Goal: Contribute content

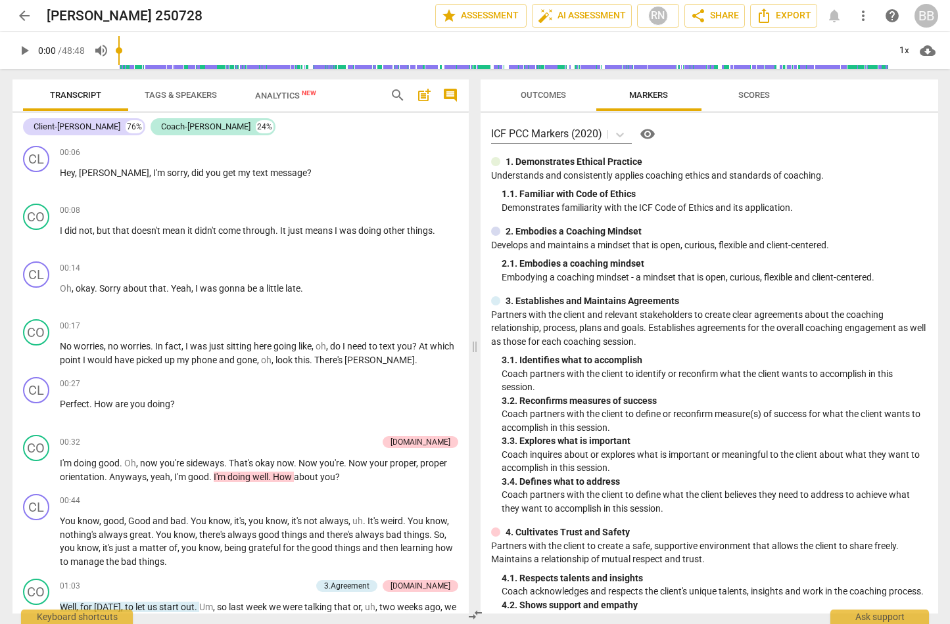
click at [20, 49] on span "play_arrow" at bounding box center [24, 51] width 16 height 16
click at [907, 52] on div "1x" at bounding box center [904, 50] width 25 height 21
click at [908, 104] on li "1.25x" at bounding box center [914, 102] width 44 height 25
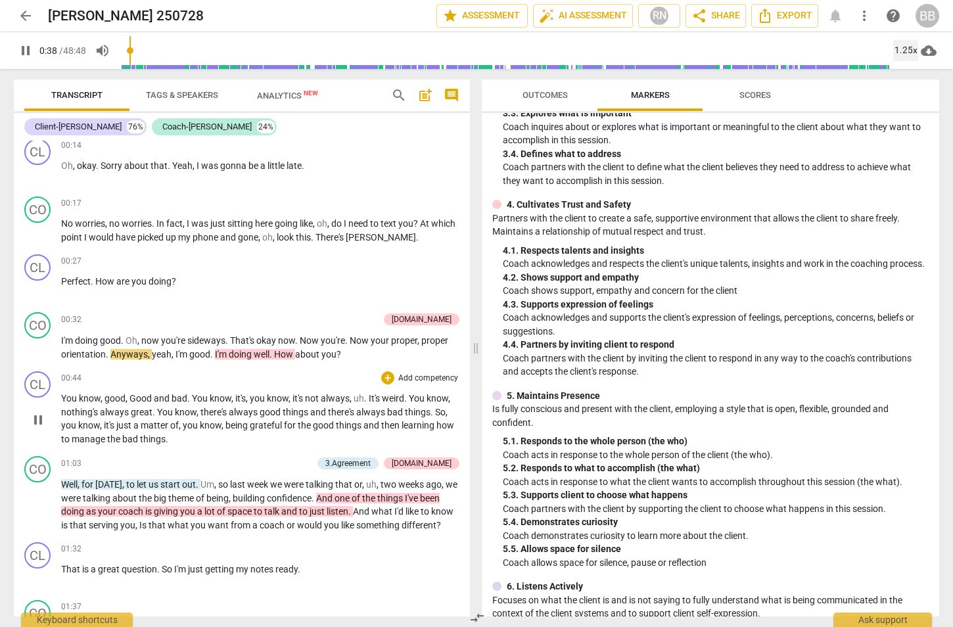
scroll to position [164, 0]
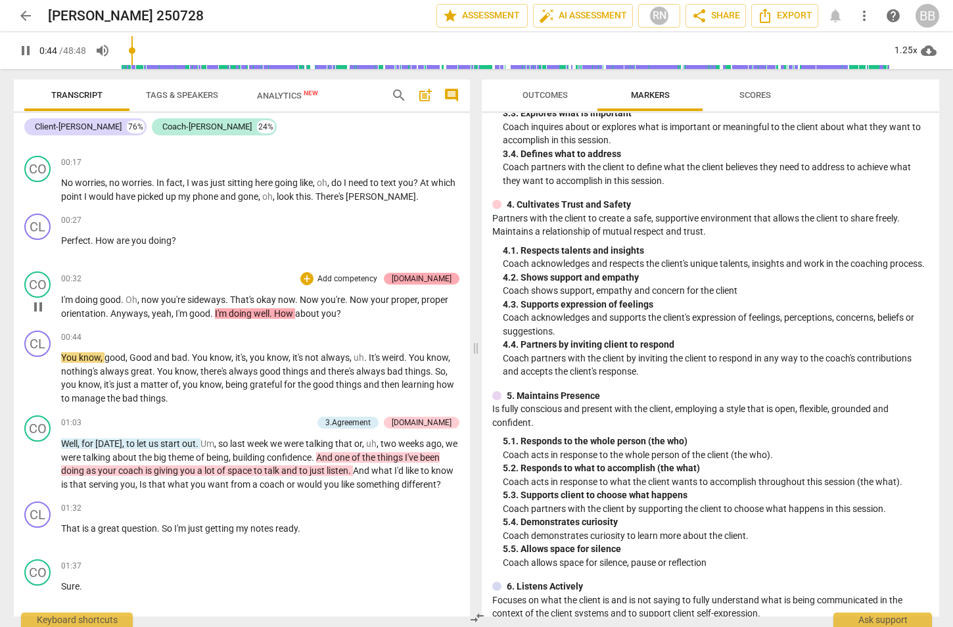
click at [444, 274] on div "[DOMAIN_NAME]" at bounding box center [422, 279] width 60 height 12
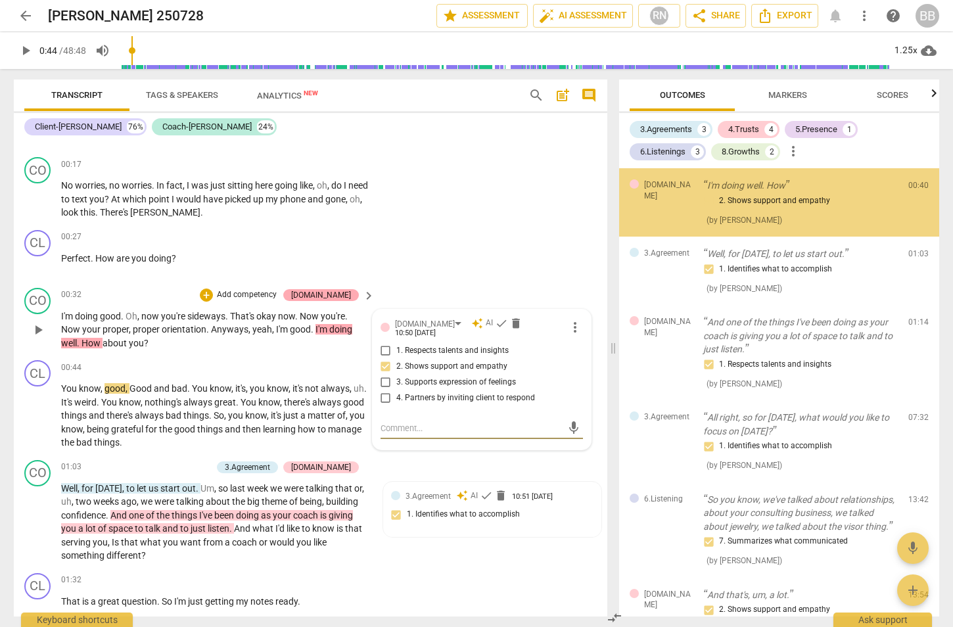
scroll to position [167, 0]
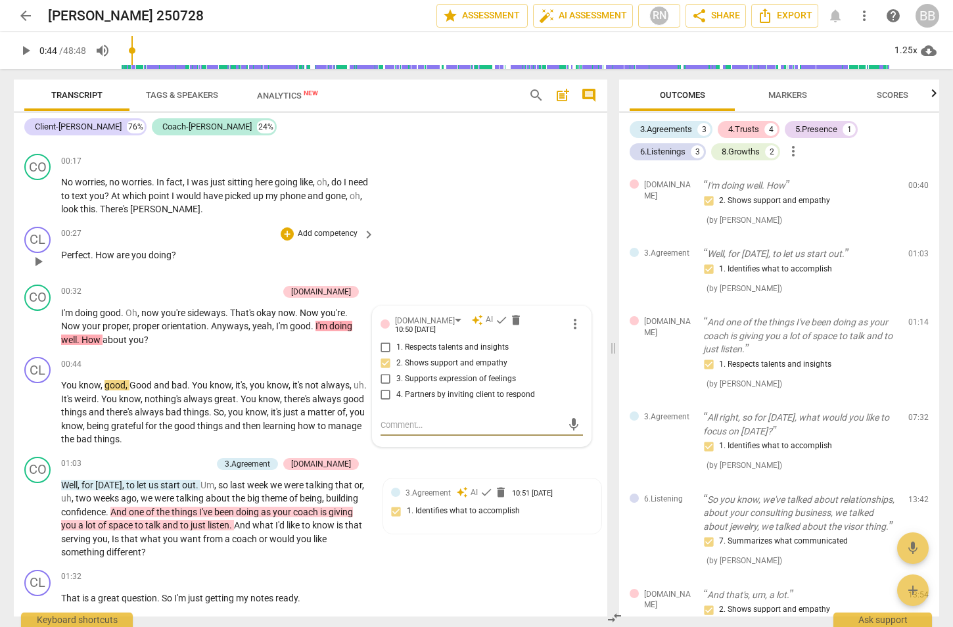
drag, startPoint x: 506, startPoint y: 225, endPoint x: 489, endPoint y: 228, distance: 17.4
click at [507, 225] on div "CL play_arrow pause 00:27 + Add competency keyboard_arrow_right Perfect . How a…" at bounding box center [310, 250] width 593 height 58
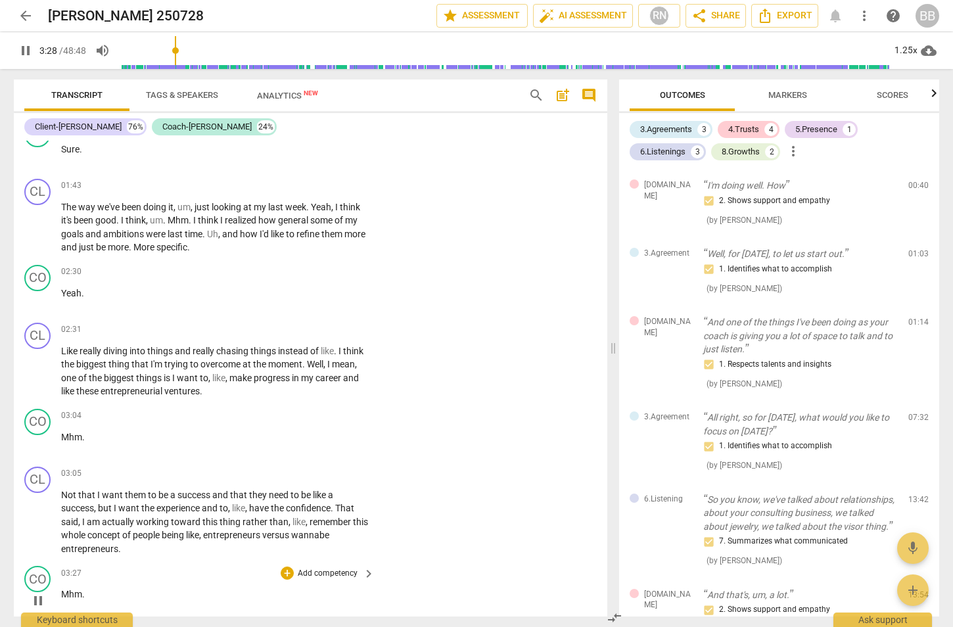
scroll to position [1175, 0]
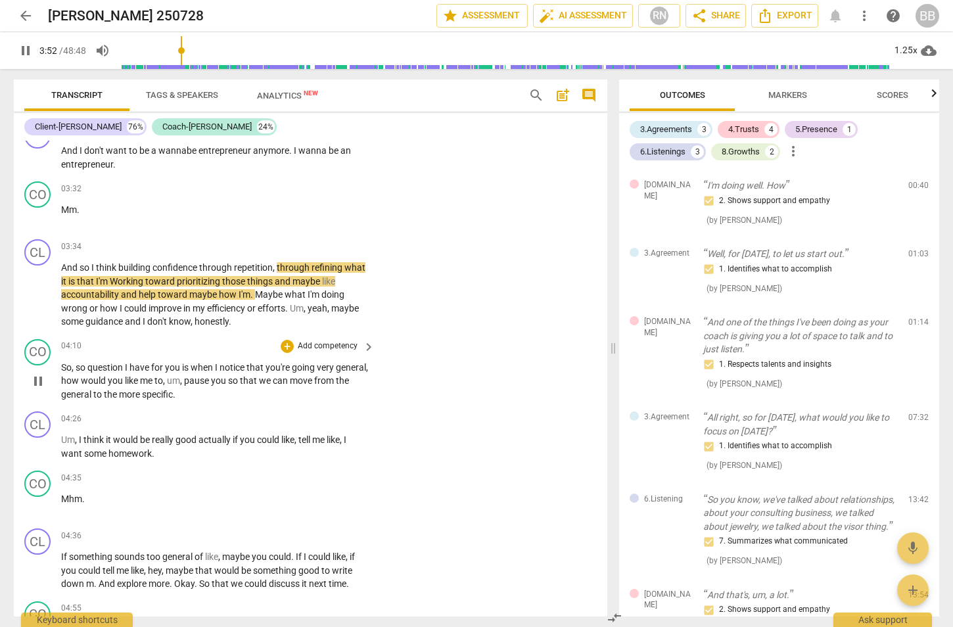
click at [227, 362] on span "notice" at bounding box center [233, 367] width 27 height 11
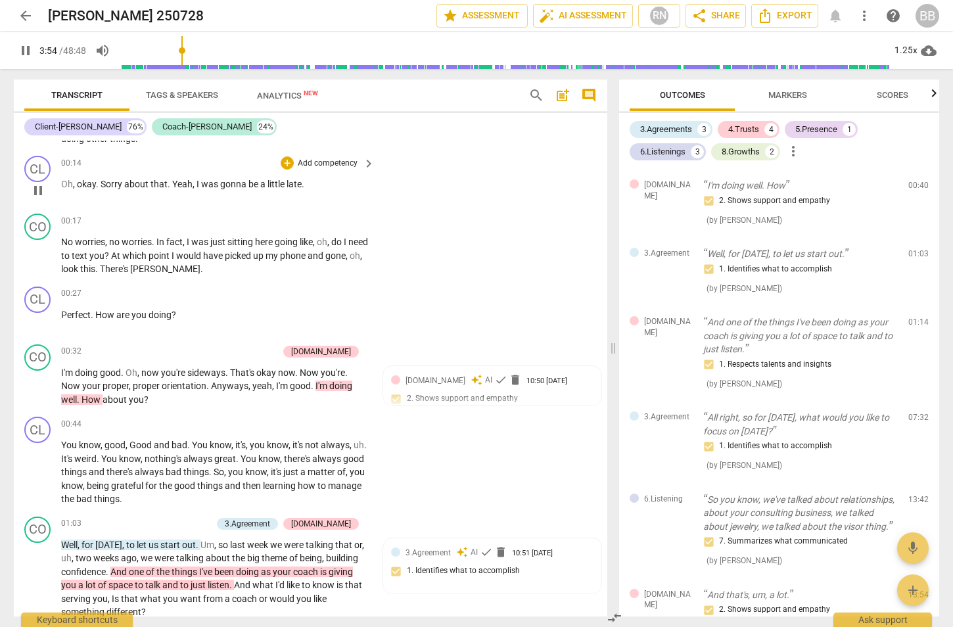
scroll to position [0, 0]
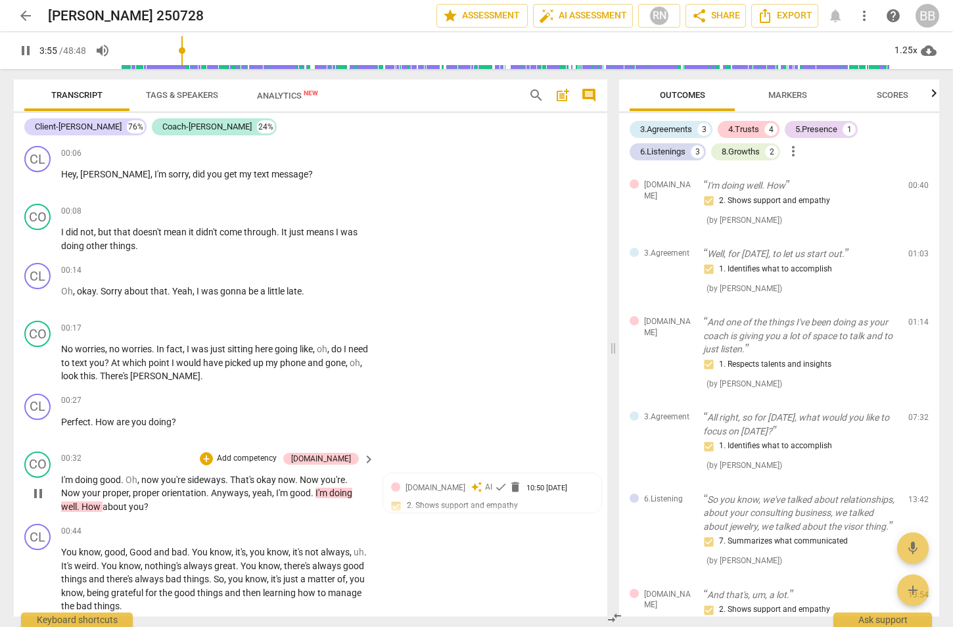
click at [191, 489] on span "orientation" at bounding box center [184, 493] width 45 height 11
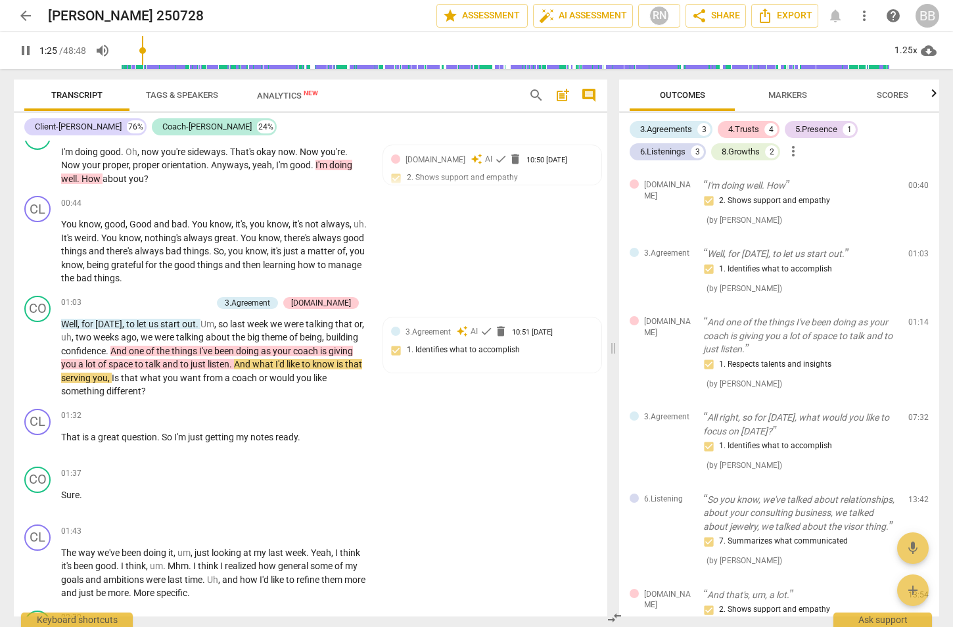
click at [781, 102] on span "Markers" at bounding box center [787, 96] width 70 height 18
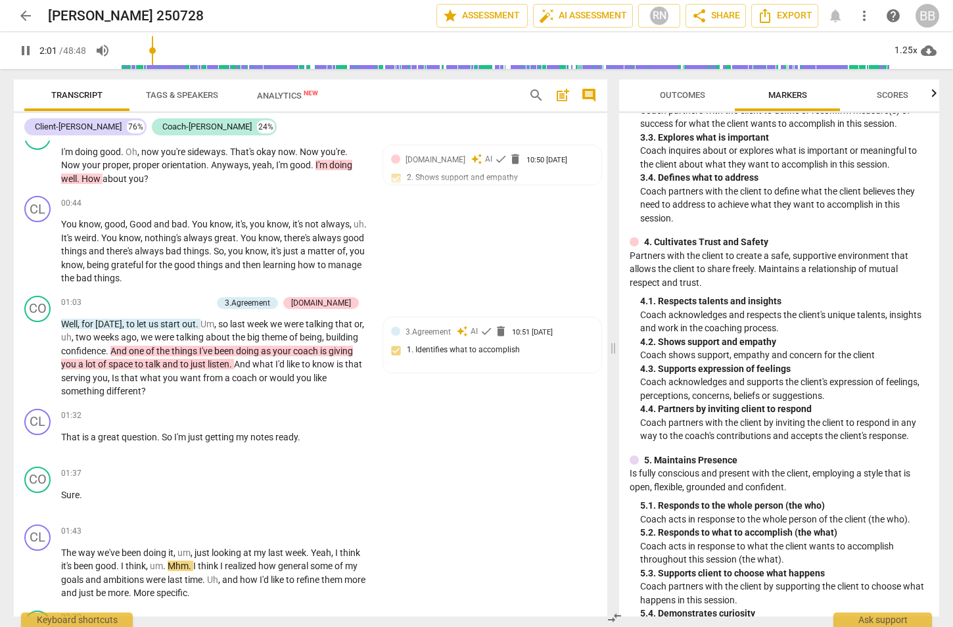
scroll to position [411, 0]
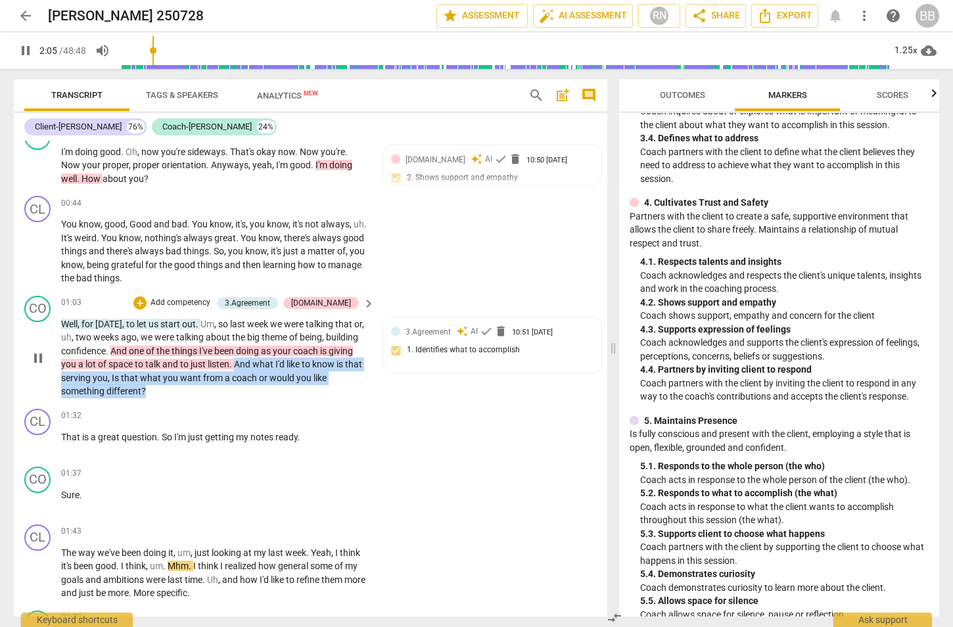
drag, startPoint x: 237, startPoint y: 361, endPoint x: 256, endPoint y: 395, distance: 38.8
click at [256, 395] on p "Well , for [DATE] , to let us start out . Um , so last week we were talking tha…" at bounding box center [214, 357] width 307 height 81
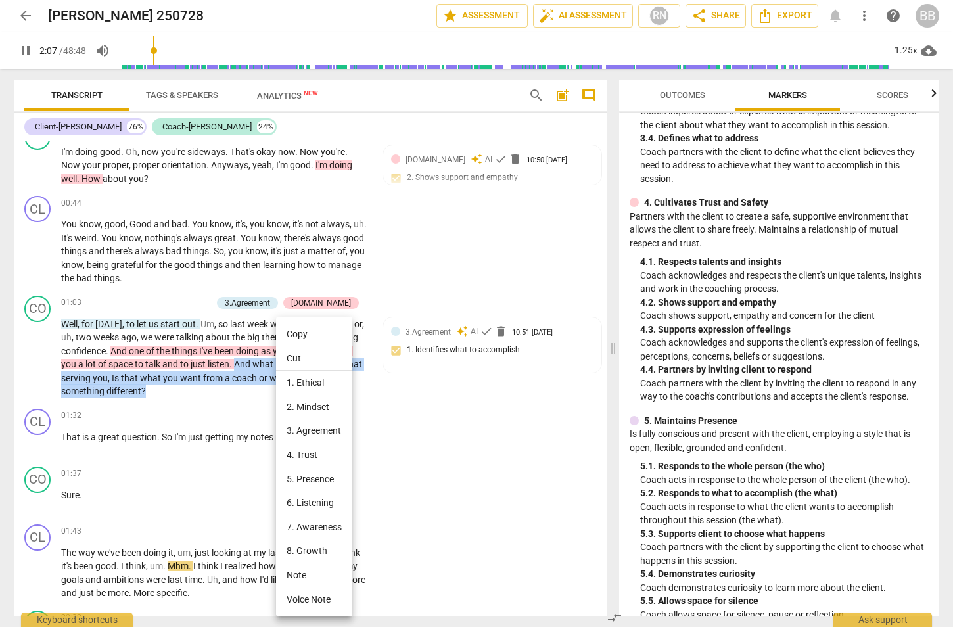
click at [315, 451] on li "4. Trust" at bounding box center [314, 455] width 76 height 24
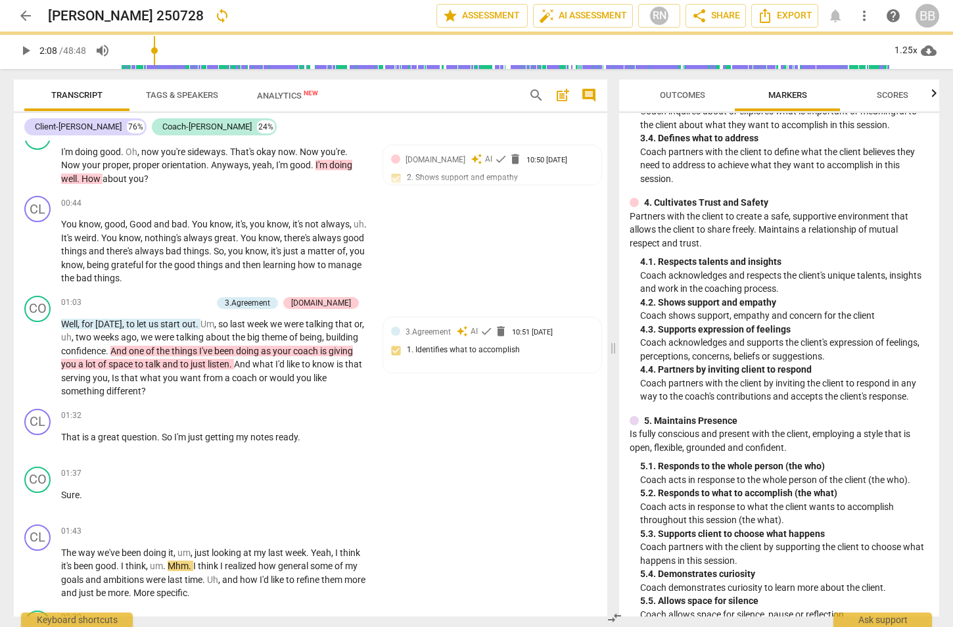
type input "129"
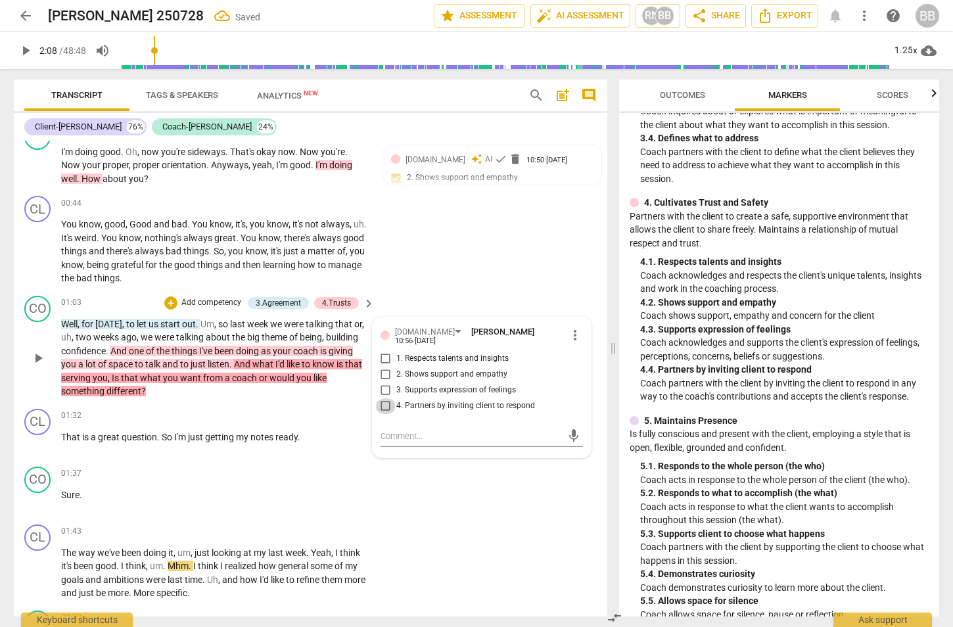
click at [384, 398] on input "4. Partners by inviting client to respond" at bounding box center [385, 406] width 21 height 16
checkbox input "true"
click at [497, 267] on div "CL play_arrow pause 00:44 + Add competency keyboard_arrow_right You know , good…" at bounding box center [310, 241] width 593 height 100
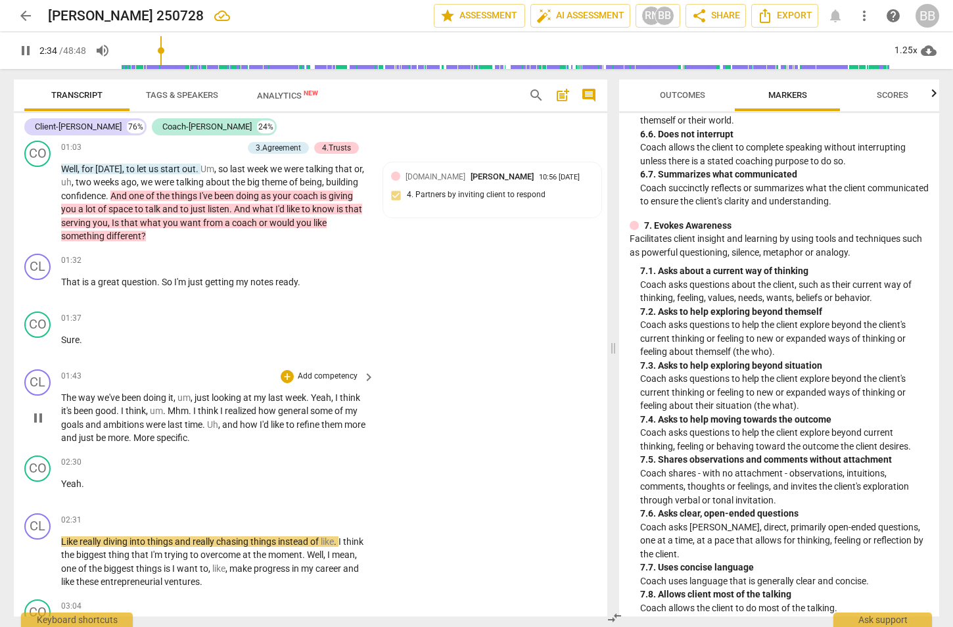
scroll to position [493, 0]
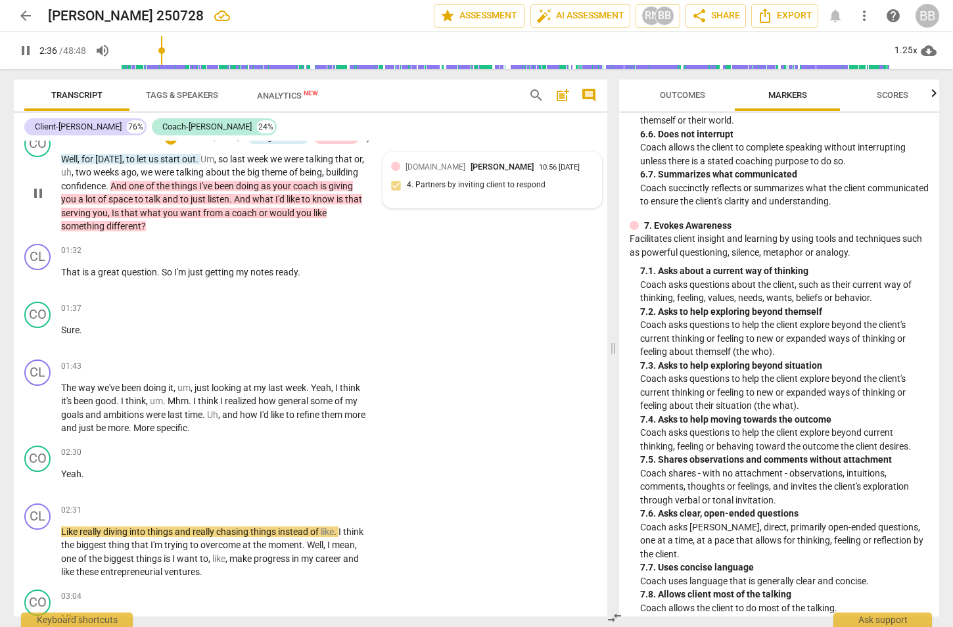
click at [480, 187] on div "[DOMAIN_NAME] [PERSON_NAME] 10:56 [DATE] 4. Partners by inviting client to resp…" at bounding box center [492, 180] width 202 height 40
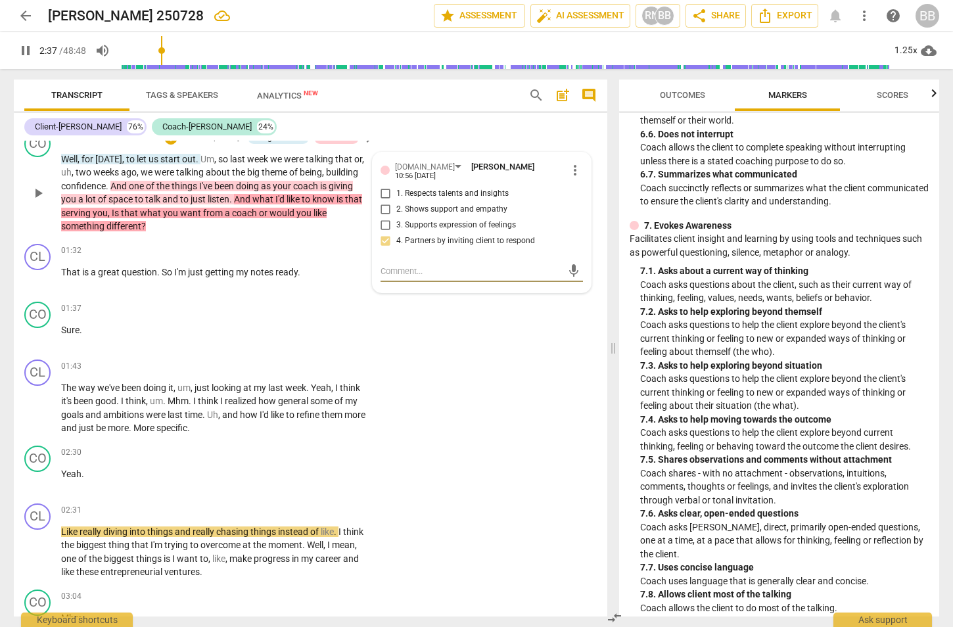
type input "157"
click at [423, 265] on textarea at bounding box center [471, 271] width 181 height 12
type textarea "a"
type textarea "al"
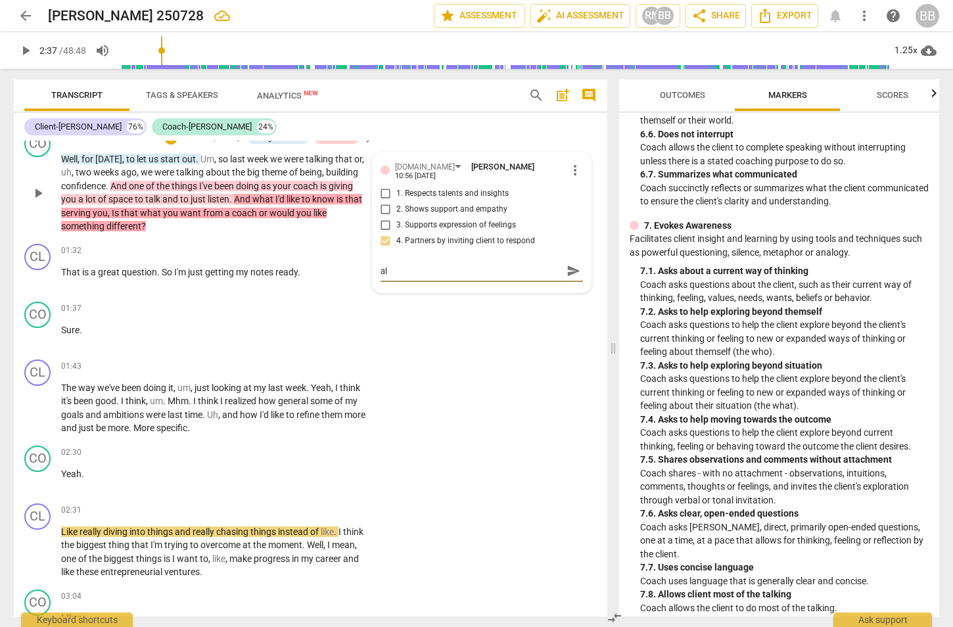
type textarea "als"
type textarea "also"
type textarea "also,"
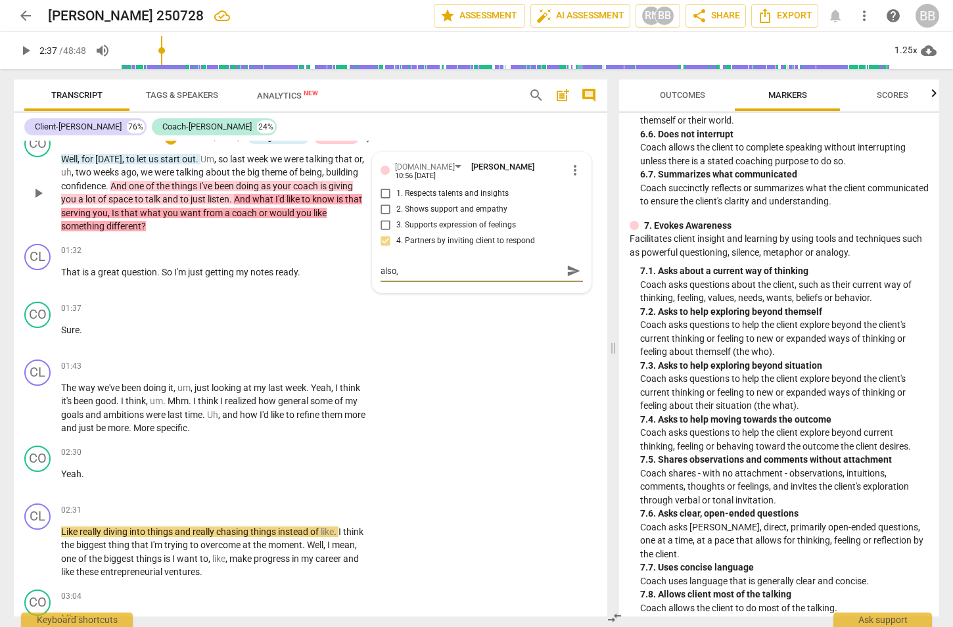
type textarea "also,"
type textarea "also, c"
type textarea "also, co"
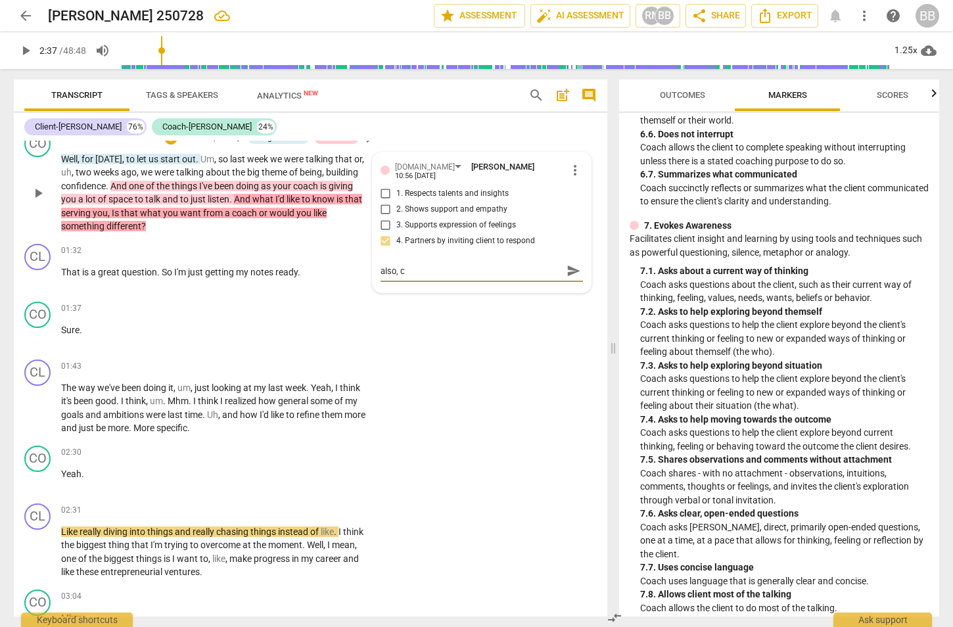
type textarea "also, co"
type textarea "also, con"
type textarea "also, cons"
type textarea "also, consi"
type textarea "also, consid"
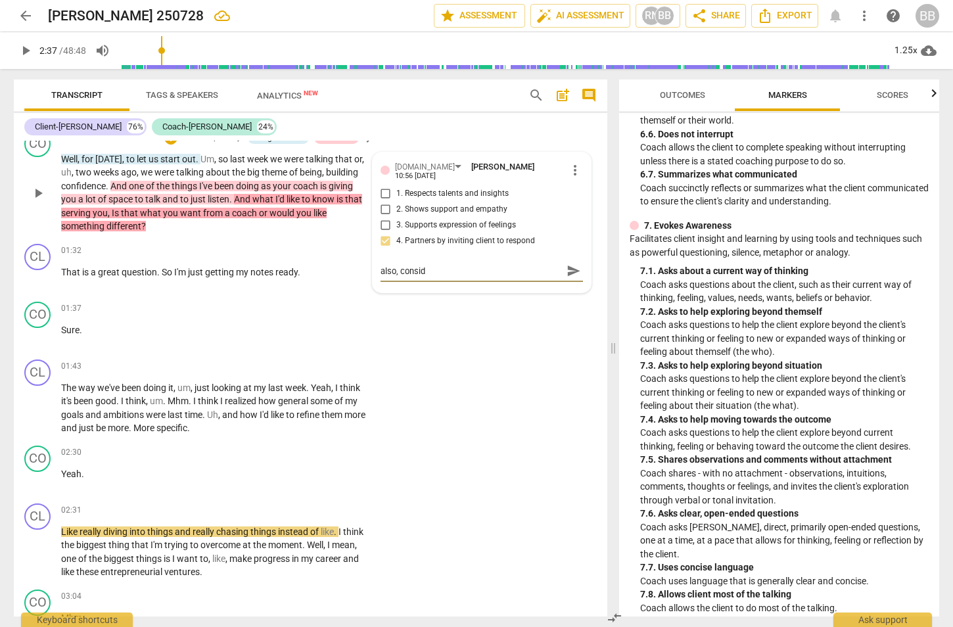
type textarea "also, conside"
type textarea "also, consider"
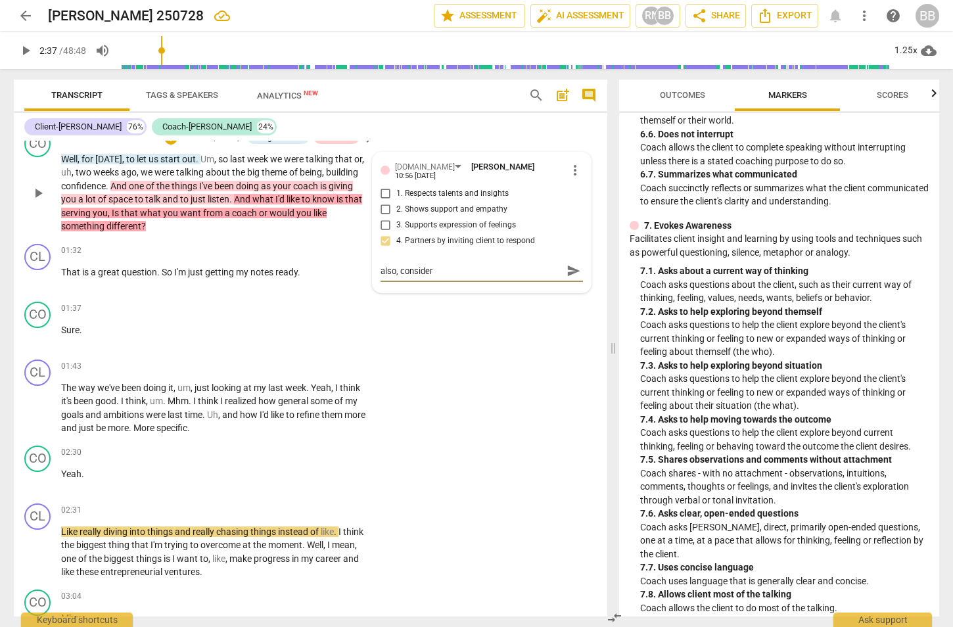
type textarea "also, consider"
type textarea "also, consider u"
type textarea "also, consider us"
type textarea "also, consider usi"
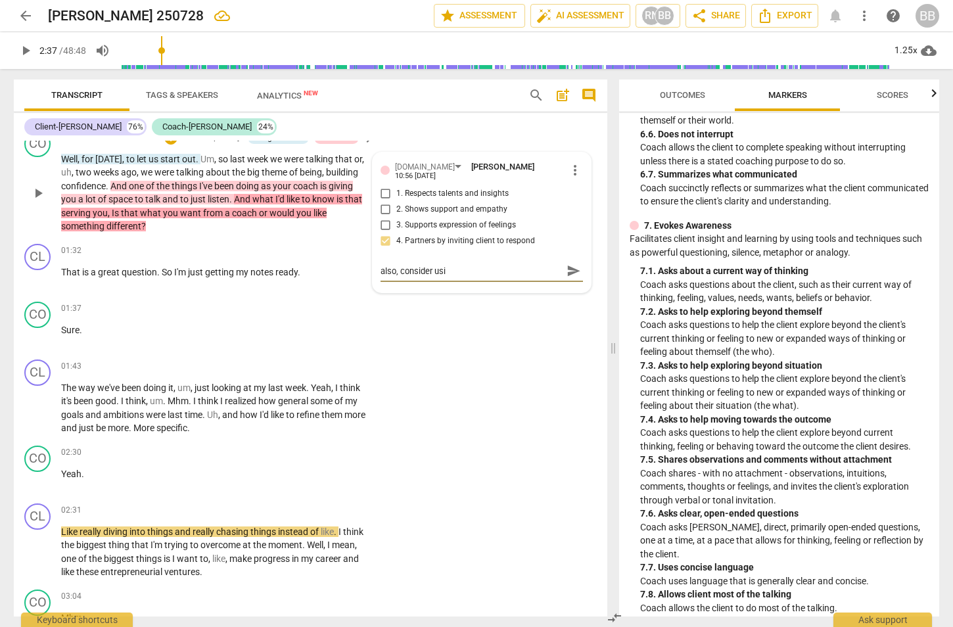
type textarea "also, consider usin"
type textarea "also, consider using"
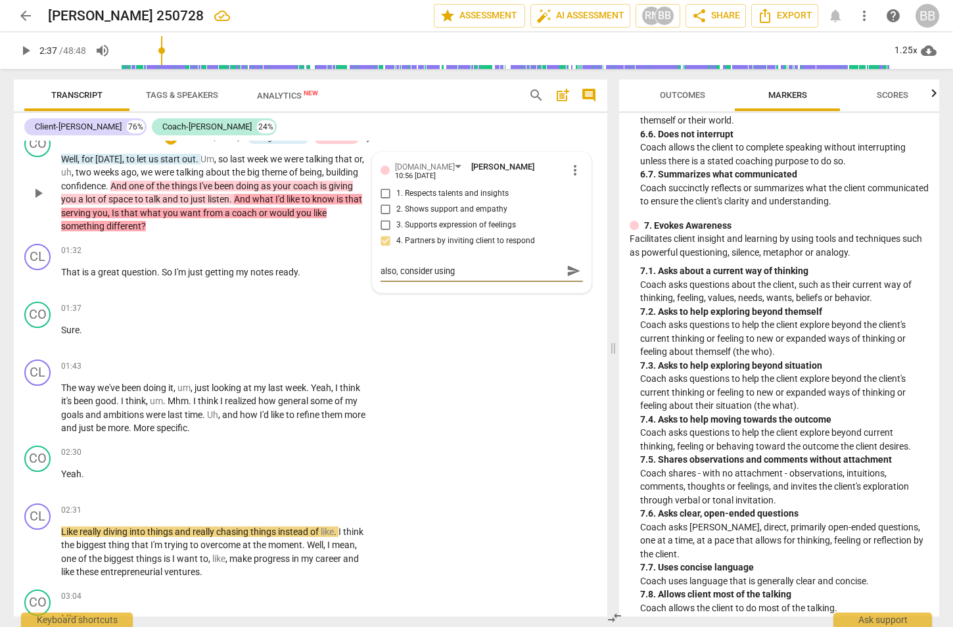
type textarea "also, consider using h"
type textarea "also, consider using ht"
type textarea "also, consider using hte"
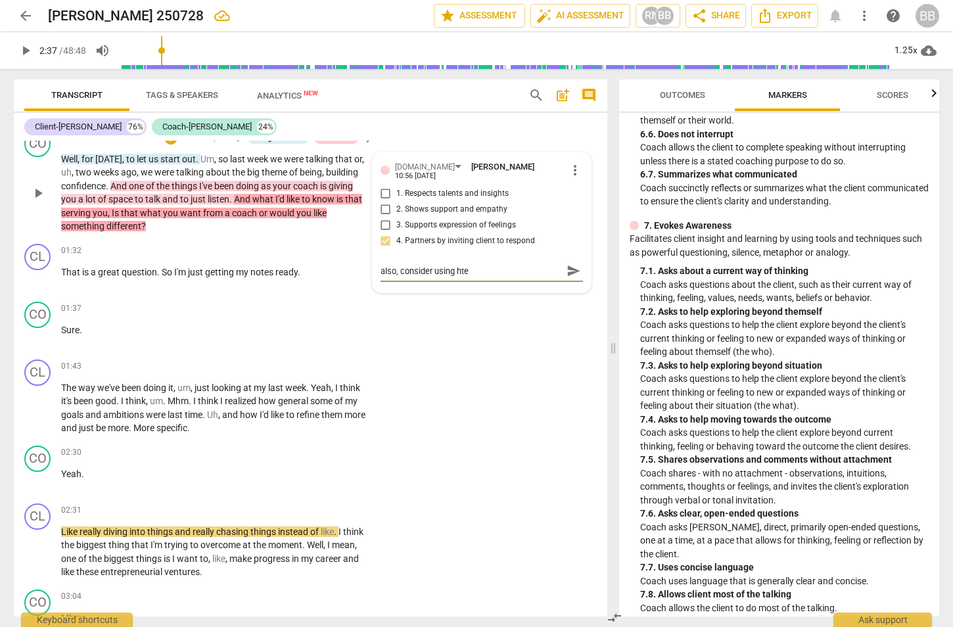
type textarea "also, consider using hte l"
type textarea "also, consider using hte la"
type textarea "also, consider using hte l"
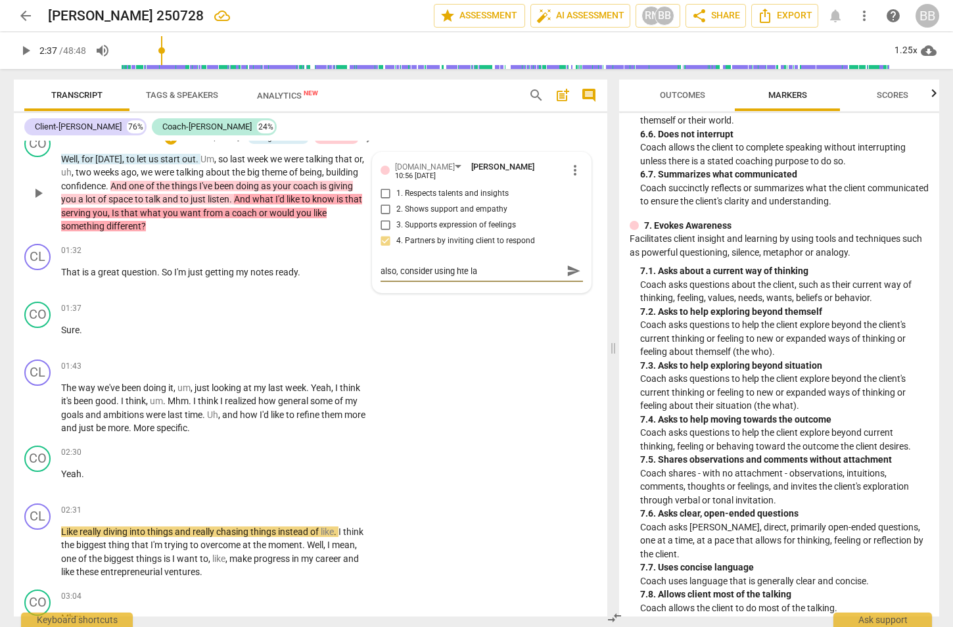
type textarea "also, consider using hte l"
type textarea "also, consider using hte"
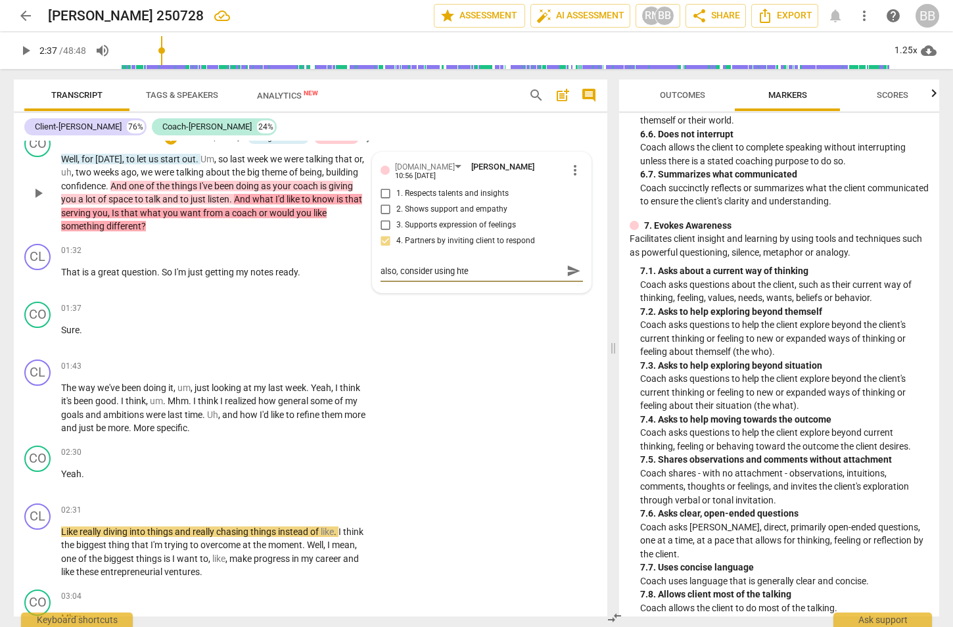
type textarea "also, consider using ht"
type textarea "also, consider using h"
type textarea "also, consider using"
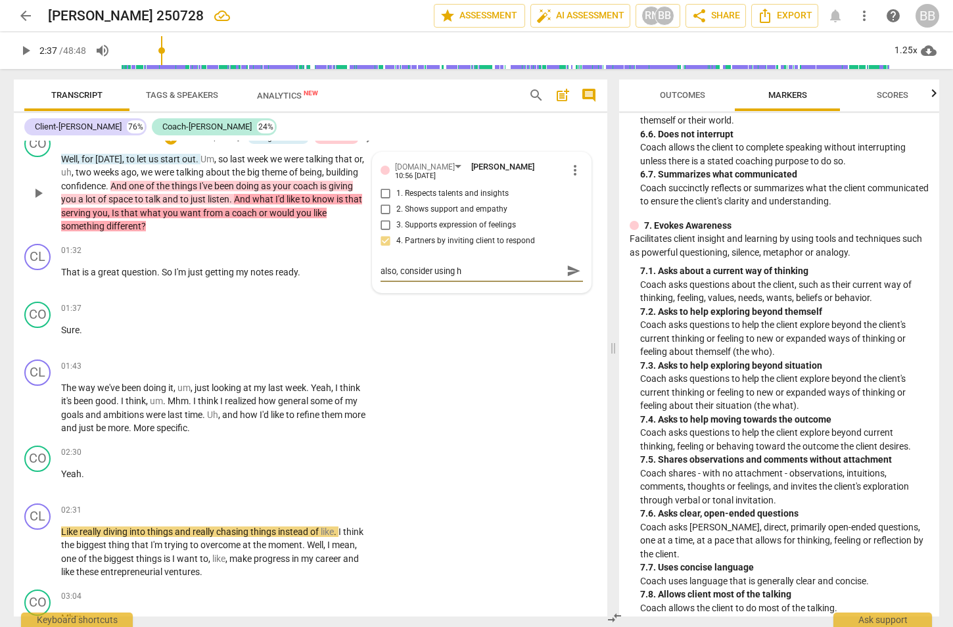
type textarea "also, consider using"
type textarea "also, consider using t"
type textarea "also, consider using th"
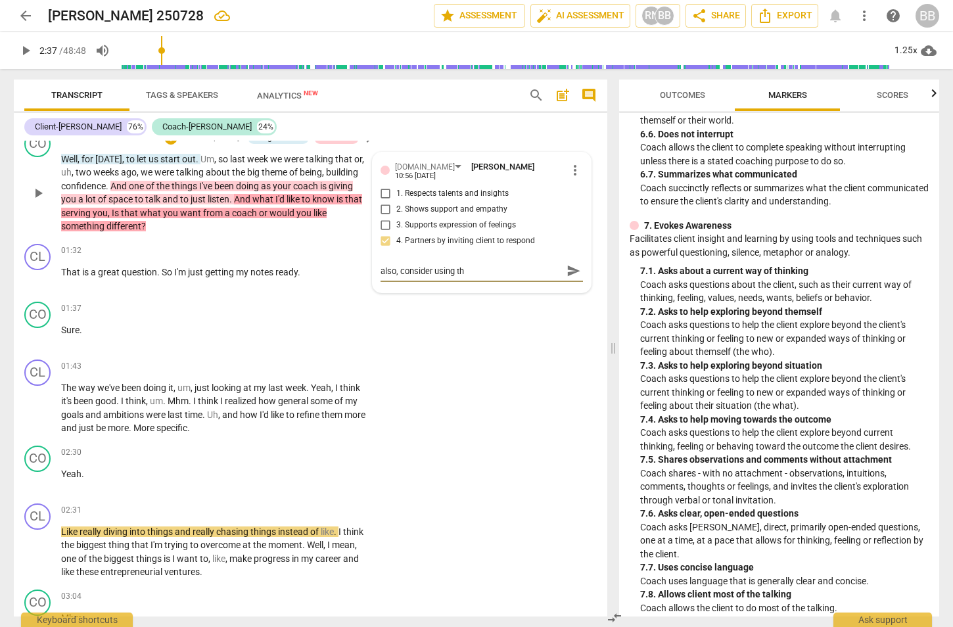
type textarea "also, consider using the"
type textarea "also, consider using the l"
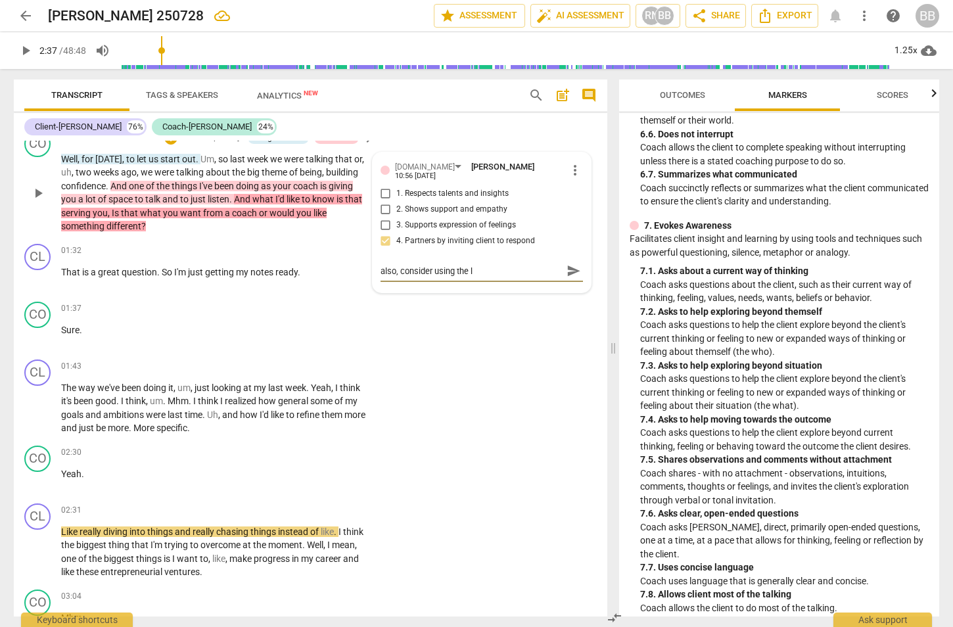
type textarea "also, consider using the la"
type textarea "also, consider using the lan"
type textarea "also, consider using the lang"
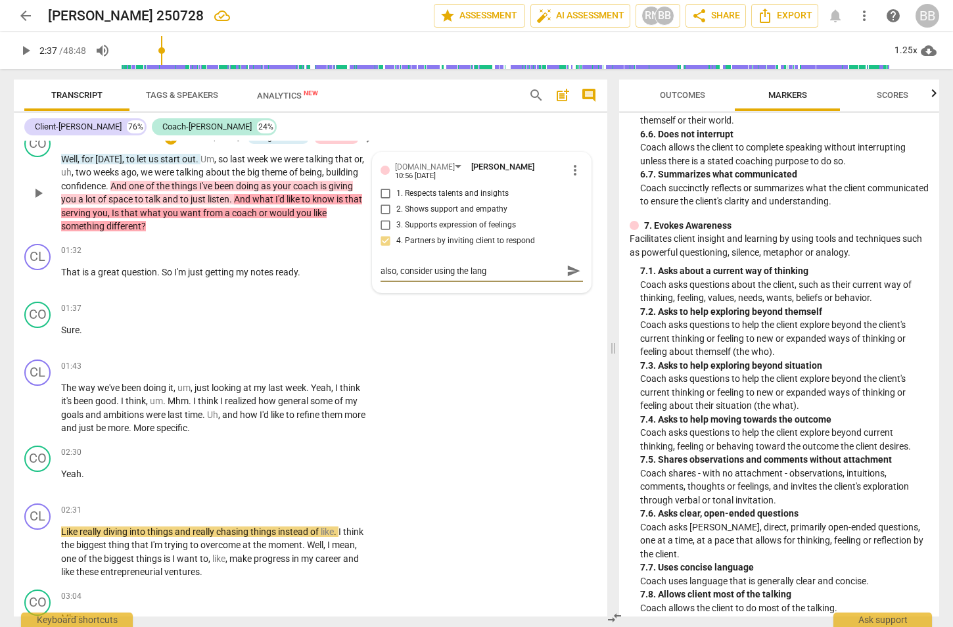
type textarea "also, consider using the langu"
type textarea "also, consider using the langua"
type textarea "also, consider using the languag"
type textarea "also, consider using the language"
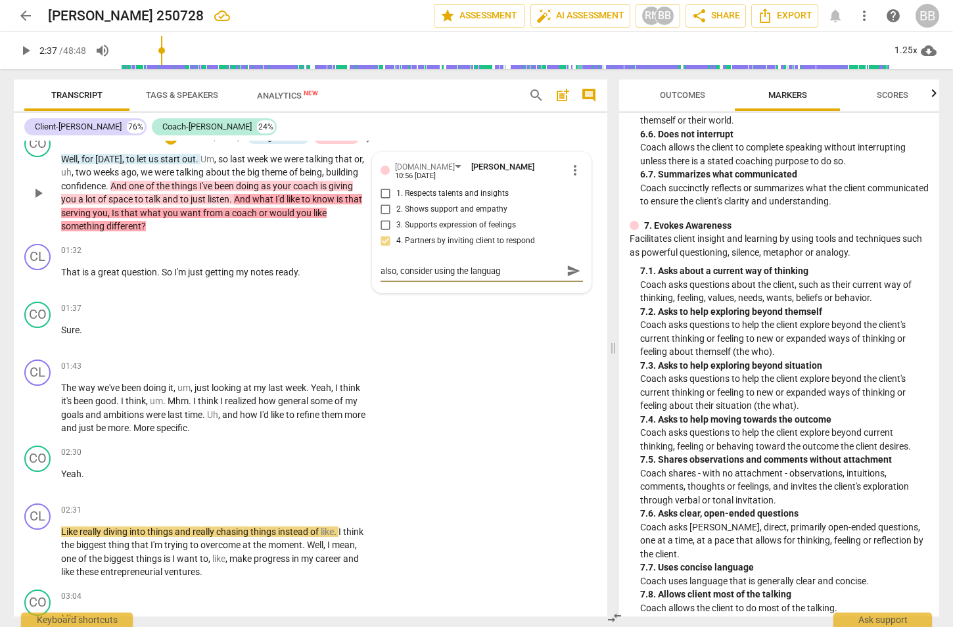
type textarea "also, consider using the language"
type textarea "also, consider using the language o"
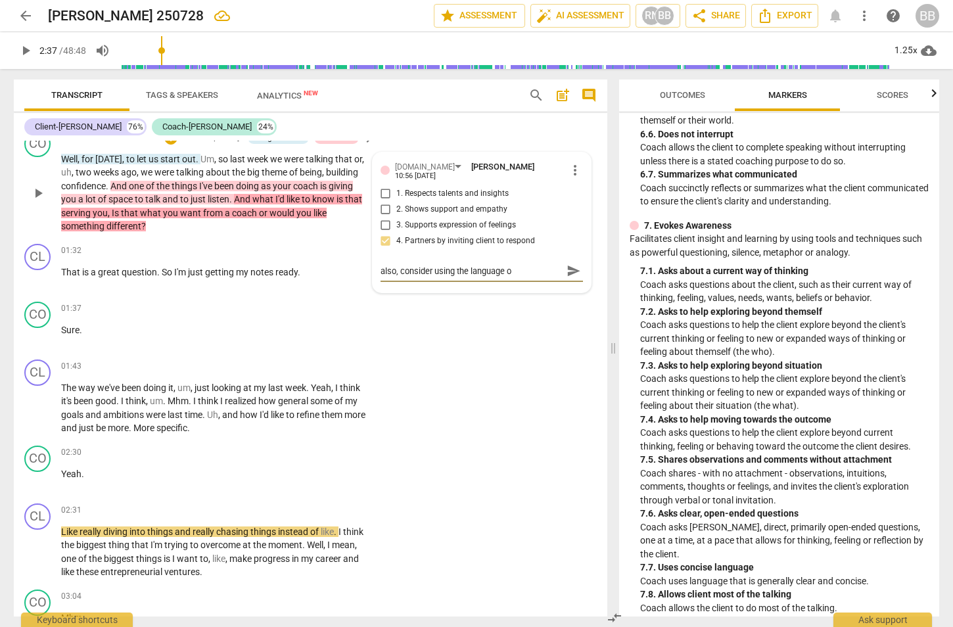
type textarea "also, consider using the language of"
type textarea "also, consider using the language of ""
type textarea "also, consider using the language of "d"
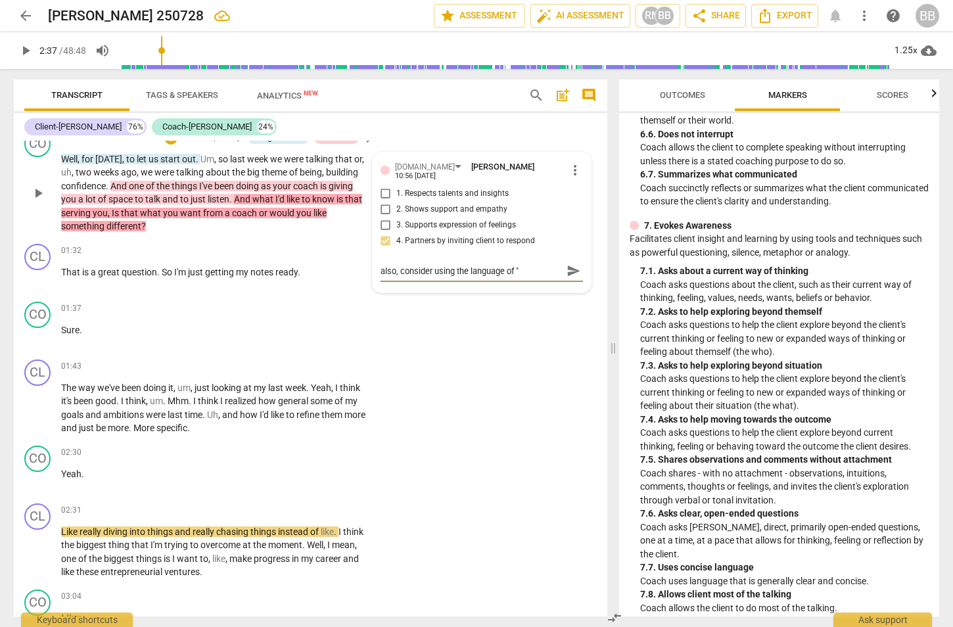
type textarea "also, consider using the language of "d"
type textarea "also, consider using the language of "de"
type textarea "also, consider using the language of "des"
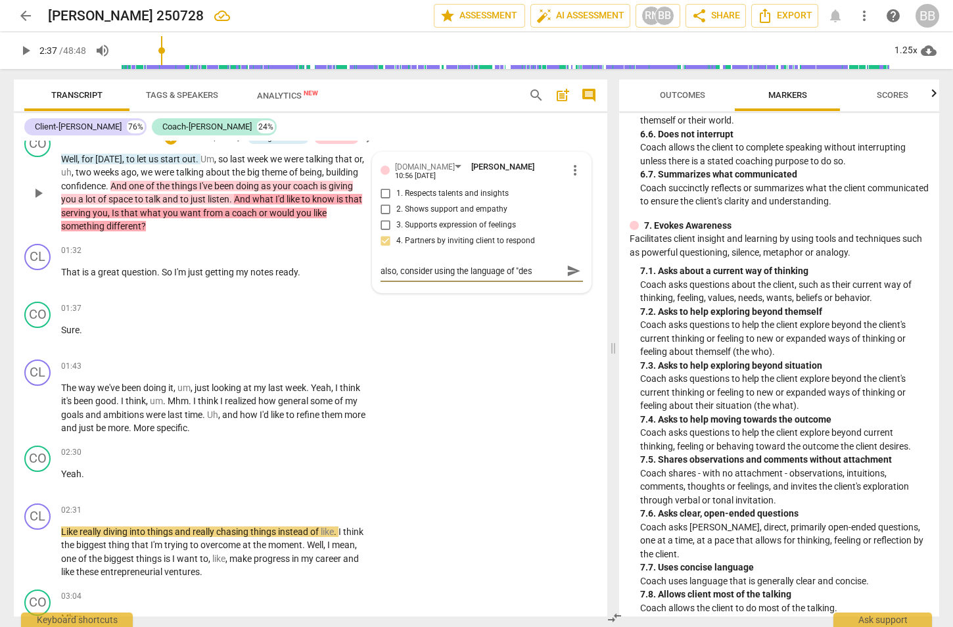
type textarea "also, consider using the language of "desi"
type textarea "also, consider using the language of "desig"
type textarea "also, consider using the language of "design"
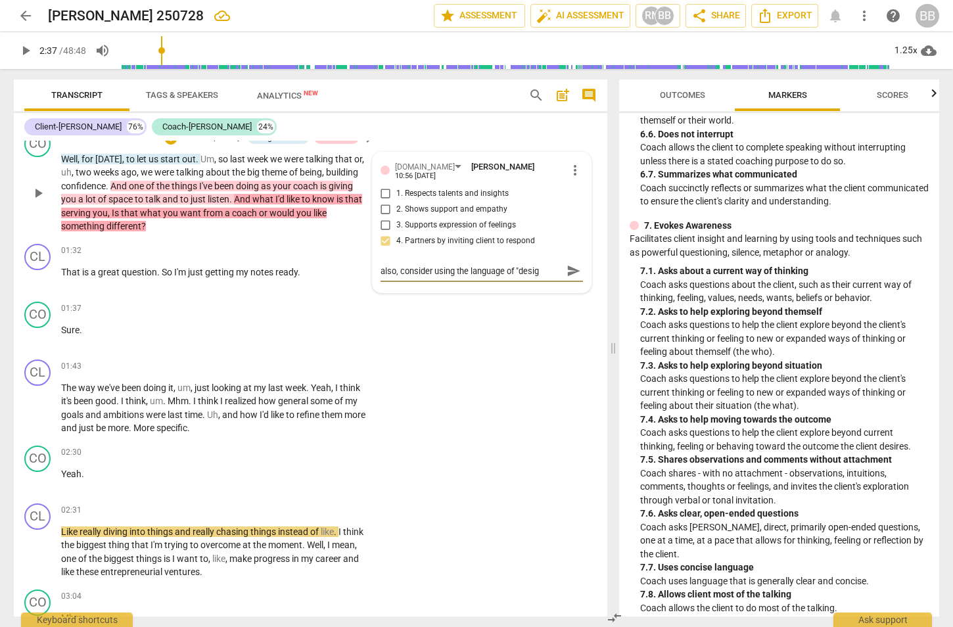
type textarea "also, consider using the language of "design"
type textarea "also, consider using the language of "design""
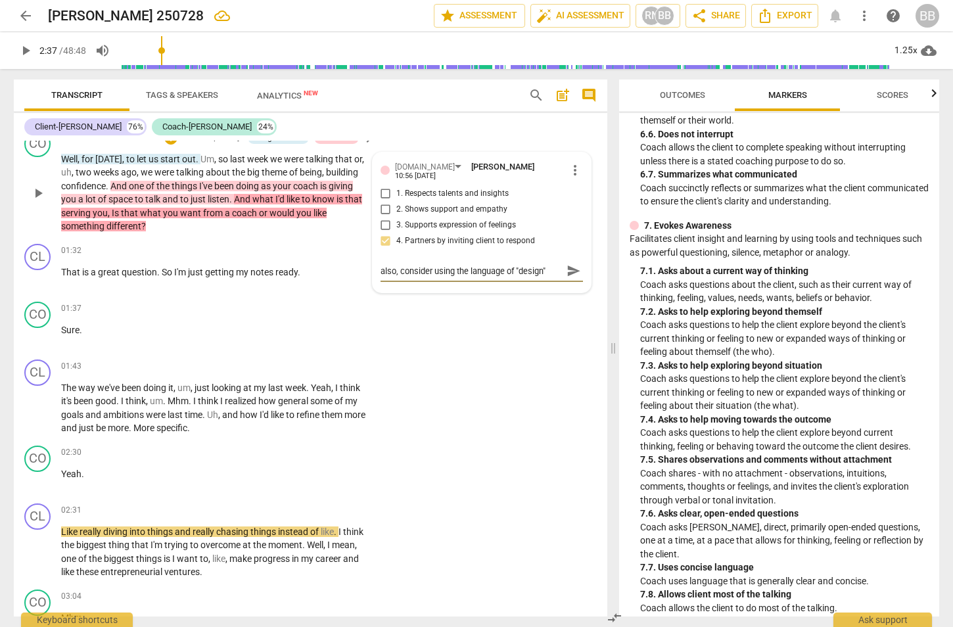
type textarea "also, consider using the language of "design" a"
type textarea "also, consider using the language of "design" an"
type textarea "also, consider using the language of "design" and"
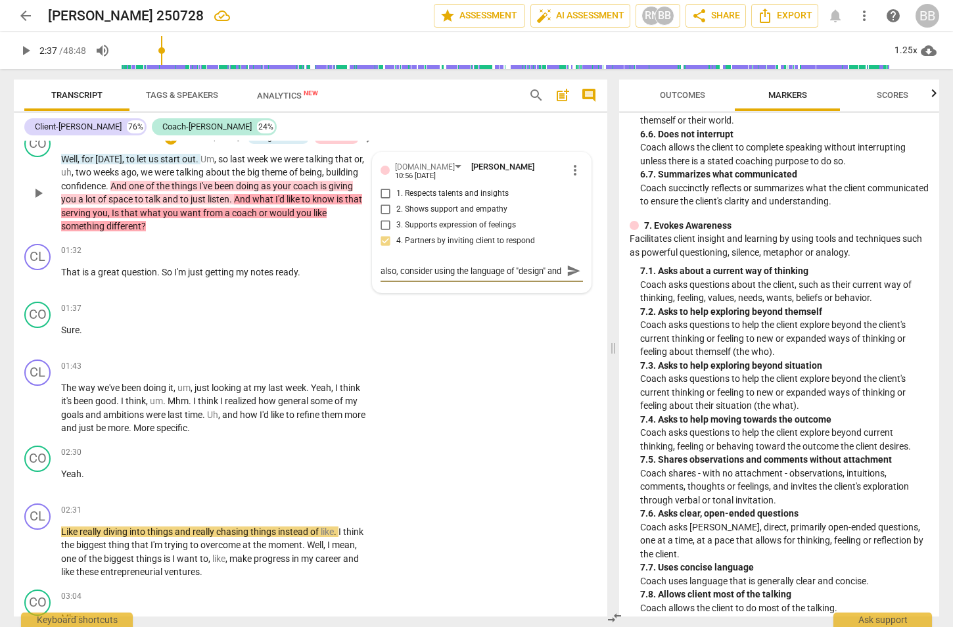
type textarea "also, consider using the language of "design" and i"
type textarea "also, consider using the language of "design" and in"
type textarea "also, consider using the language of "design" and inv"
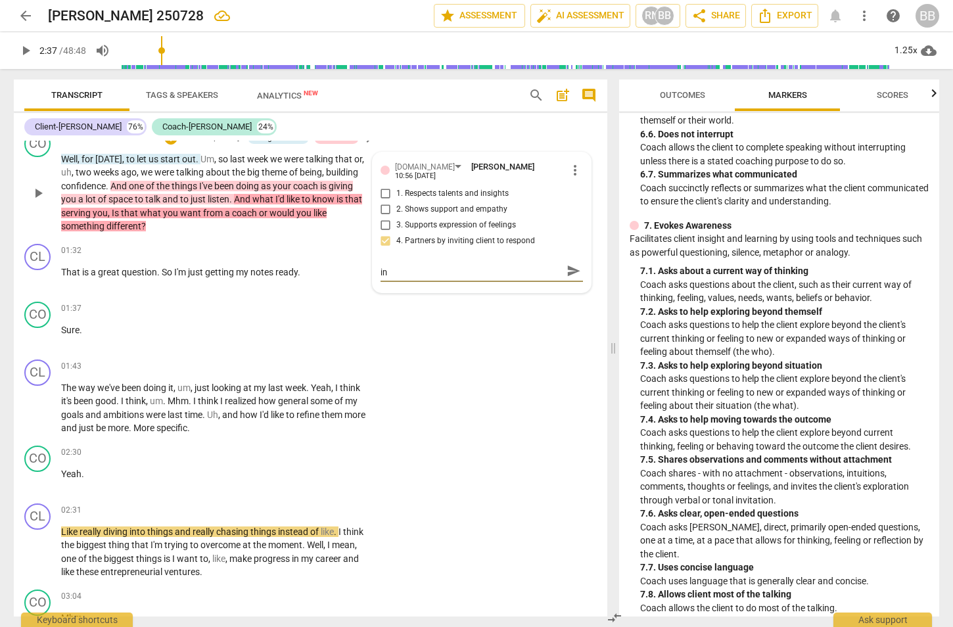
type textarea "also, consider using the language of "design" and inv"
type textarea "also, consider using the language of "design" and invi"
type textarea "also, consider using the language of "design" and invit"
type textarea "also, consider using the language of "design" and inviti"
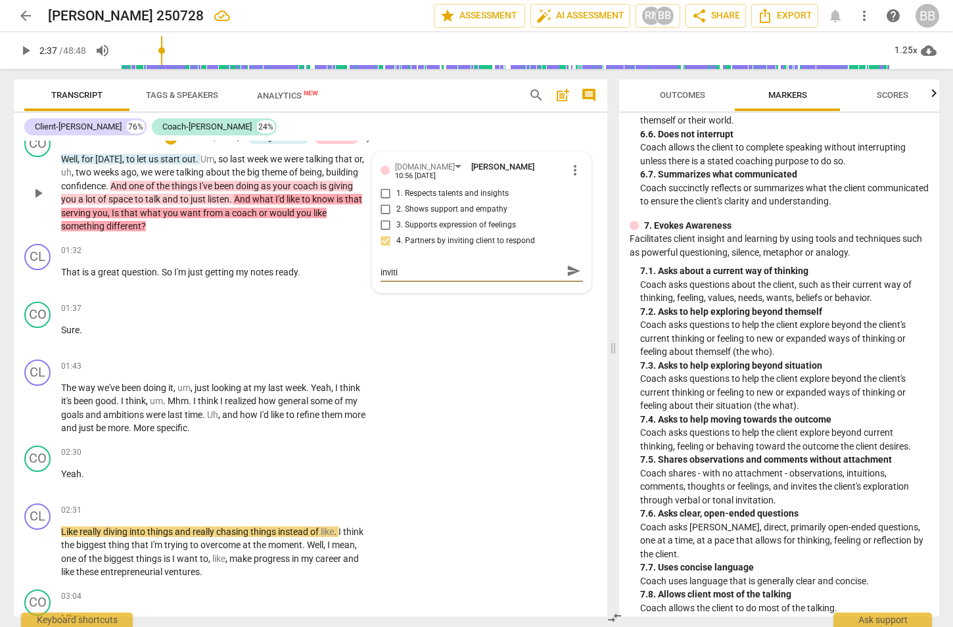
type textarea "also, consider using the language of "design" and invitin"
type textarea "also, consider using the language of "design" and inviting"
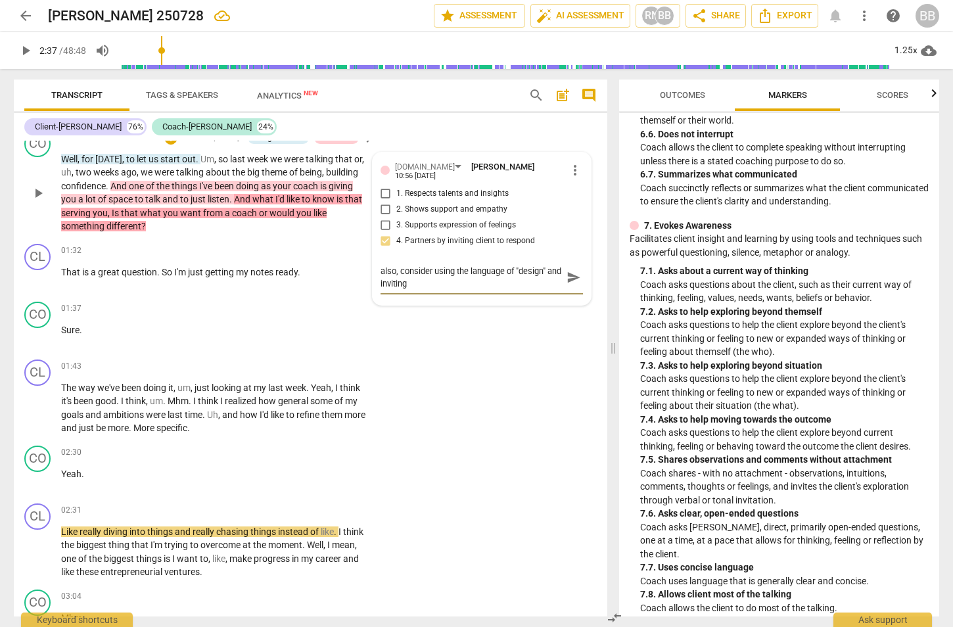
type textarea "also, consider using the language of "design" and inviting"
type textarea "also, consider using the language of "design" and inviting w"
type textarea "also, consider using the language of "design" and inviting wh"
type textarea "also, consider using the language of "design" and inviting wha"
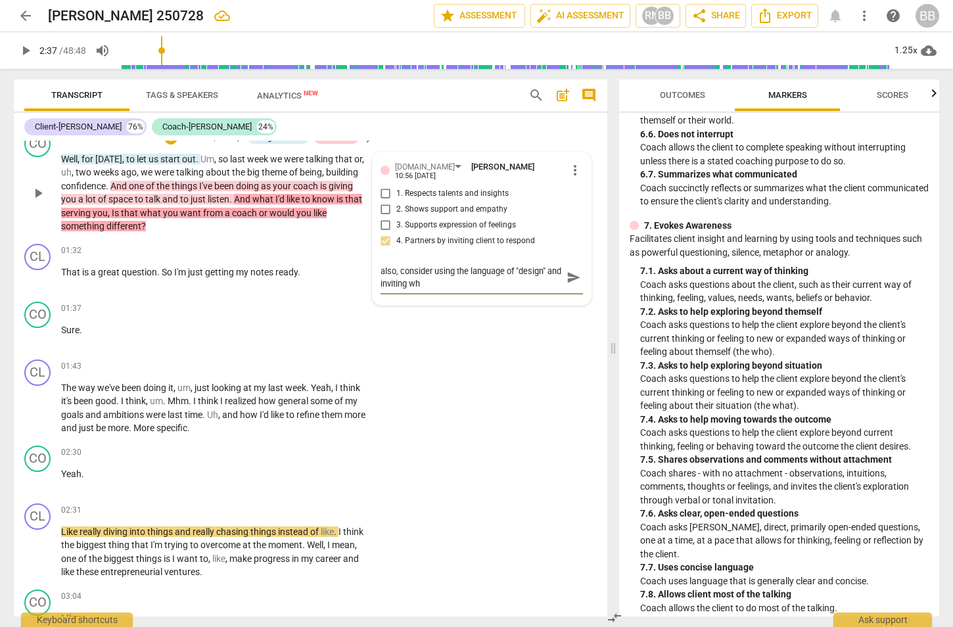
type textarea "also, consider using the language of "design" and inviting wha"
type textarea "also, consider using the language of "design" and inviting what"
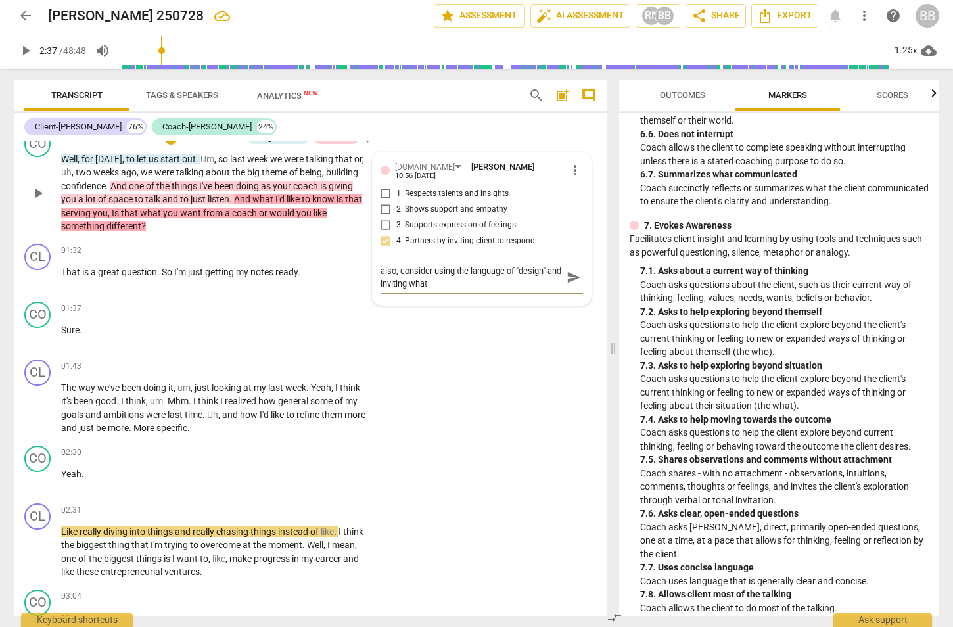
type textarea "also, consider using the language of "design" and inviting what s"
type textarea "also, consider using the language of "design" and inviting what se"
type textarea "also, consider using the language of "design" and inviting what ser"
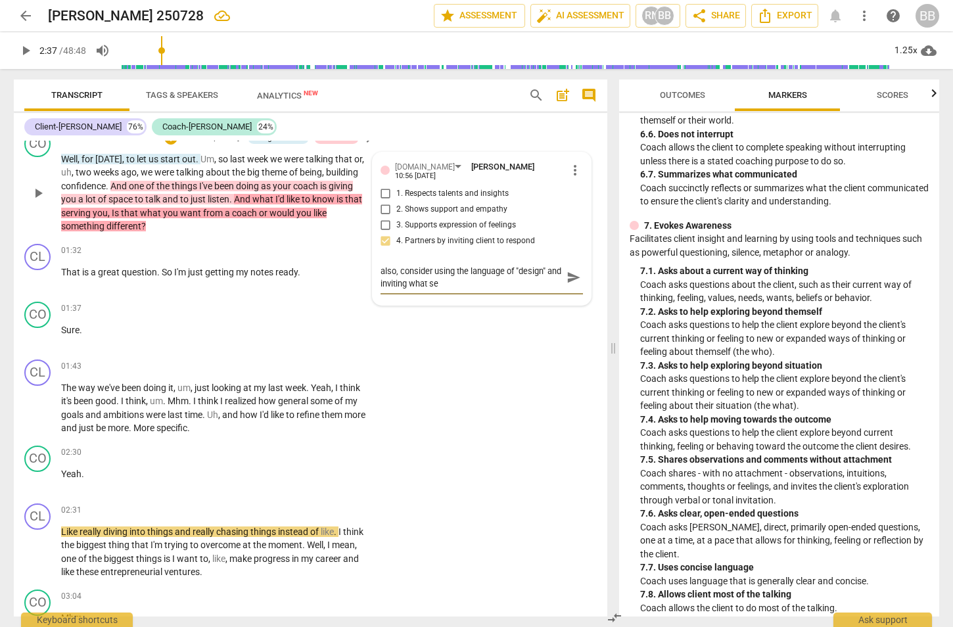
type textarea "also, consider using the language of "design" and inviting what ser"
type textarea "also, consider using the language of "design" and inviting what serv"
type textarea "also, consider using the language of "design" and inviting what serve"
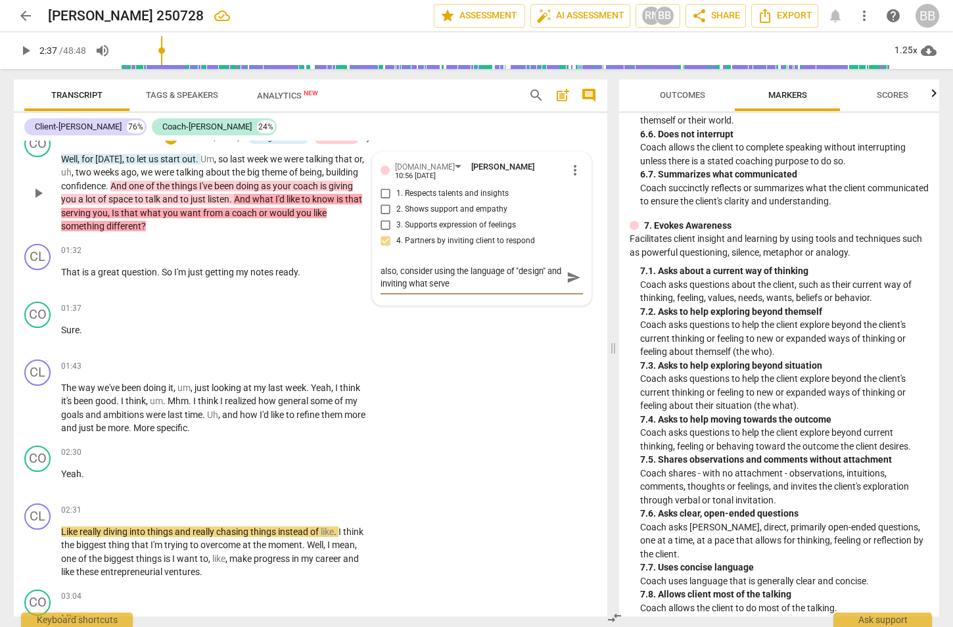
type textarea "also, consider using the language of "design" and inviting what serves"
type textarea "also, consider using the language of "design" and inviting what serves t"
type textarea "also, consider using the language of "design" and inviting what serves th"
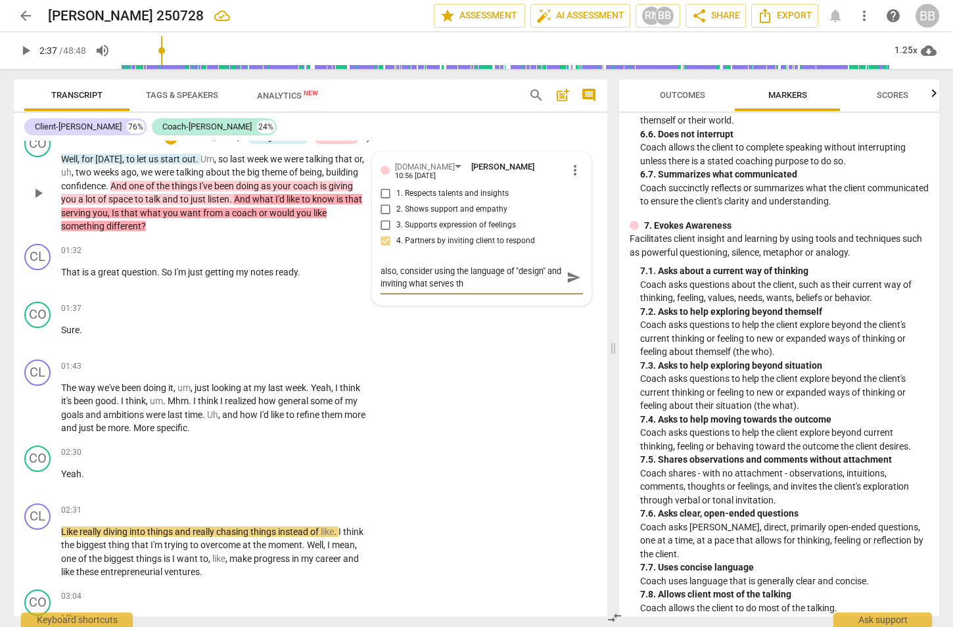
type textarea "also, consider using the language of "design" and inviting what serves the"
type textarea "also, consider using the language of "design" and inviting what serves thei"
type textarea "also, consider using the language of "design" and inviting what serves their"
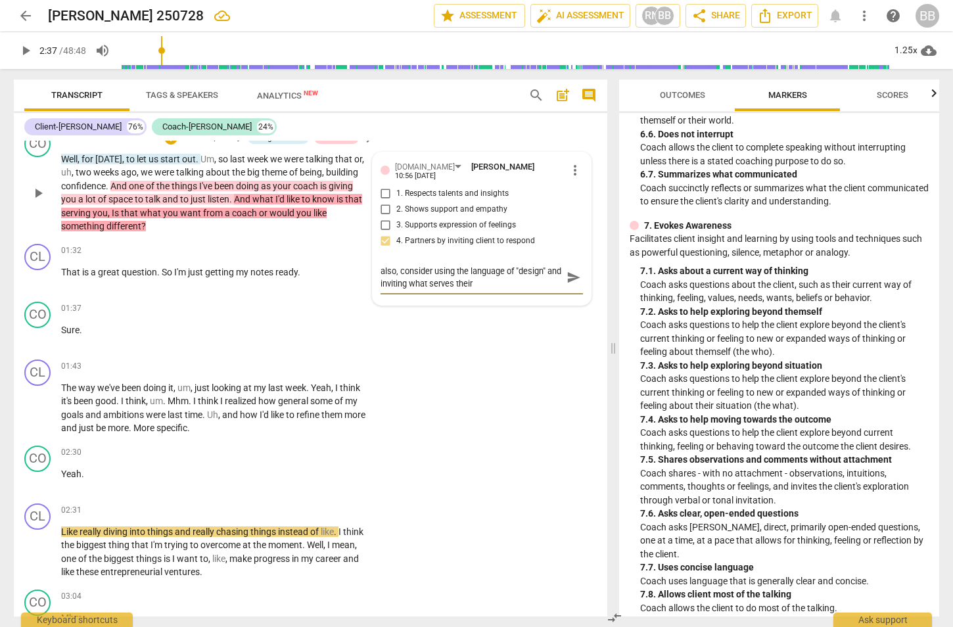
type textarea "also, consider using the language of "design" and inviting what serves their o"
type textarea "also, consider using the language of "design" and inviting what serves their ou"
type textarea "also, consider using the language of "design" and inviting what serves their out"
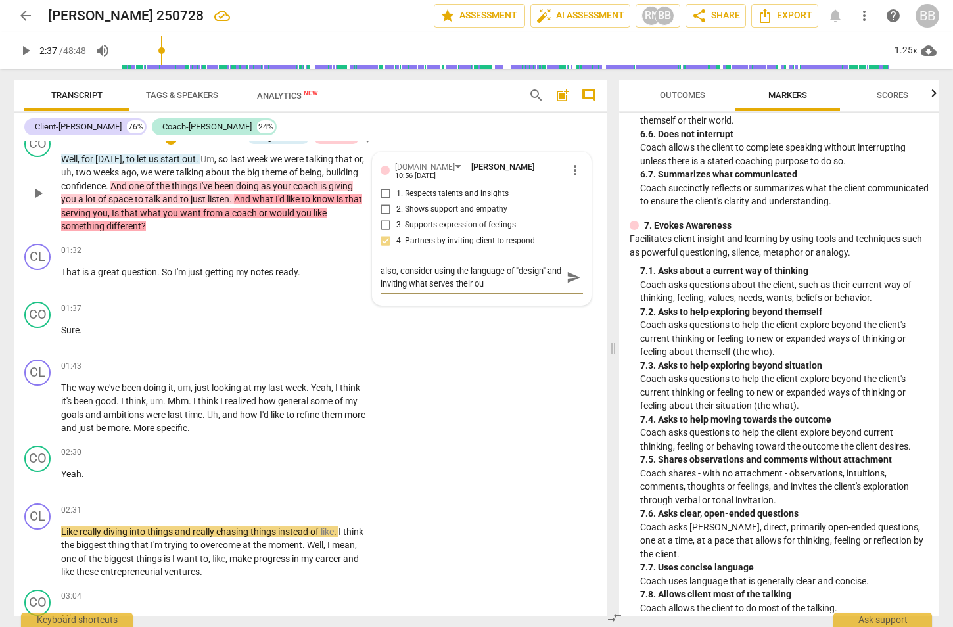
type textarea "also, consider using the language of "design" and inviting what serves their out"
type textarea "also, consider using the language of "design" and inviting what serves their ou…"
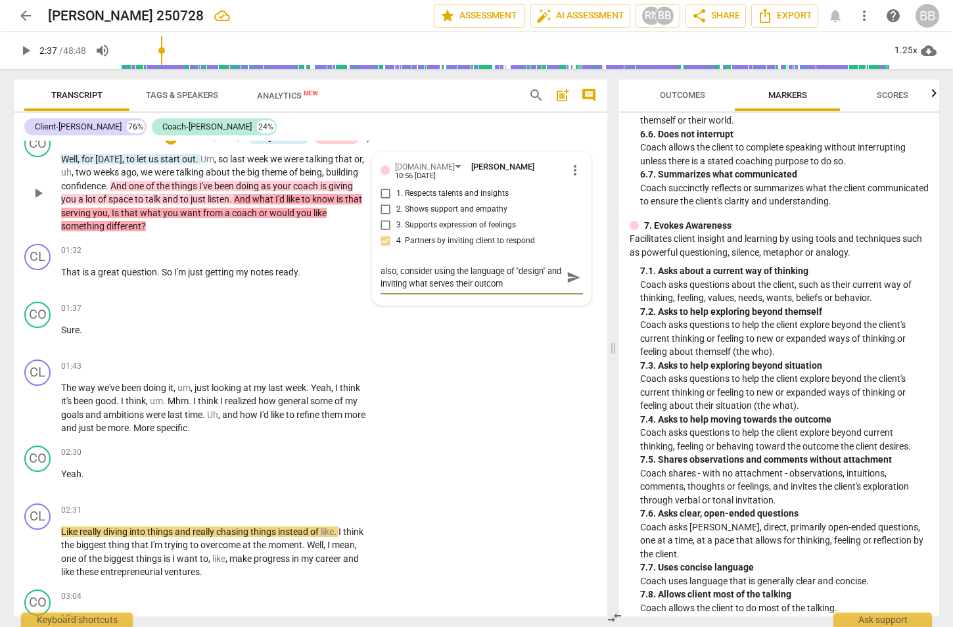
type textarea "also, consider using the language of "design" and inviting what serves their ou…"
drag, startPoint x: 575, startPoint y: 267, endPoint x: 68, endPoint y: 649, distance: 635.0
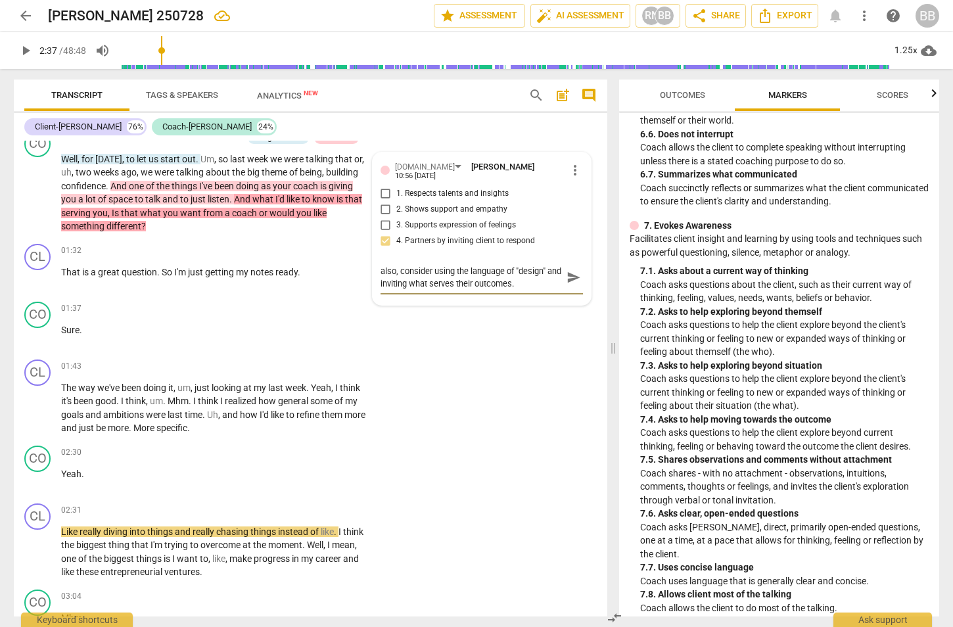
click at [68, 0] on html "arrow_back [PERSON_NAME] 250728 edit star Assessment auto_fix_high AI Assessmen…" at bounding box center [476, 0] width 953 height 0
click at [22, 46] on span "play_arrow" at bounding box center [26, 51] width 16 height 16
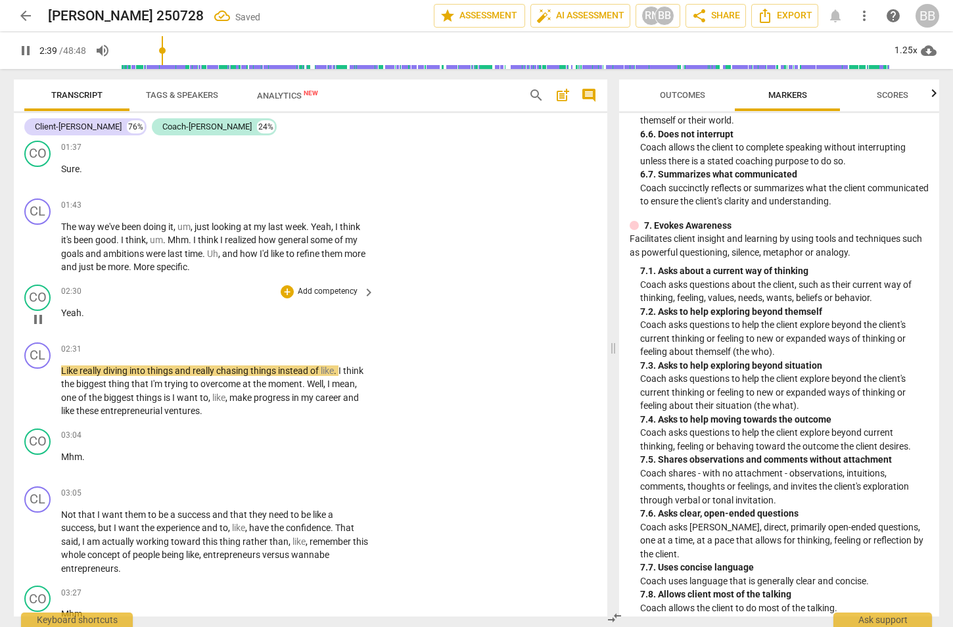
scroll to position [657, 0]
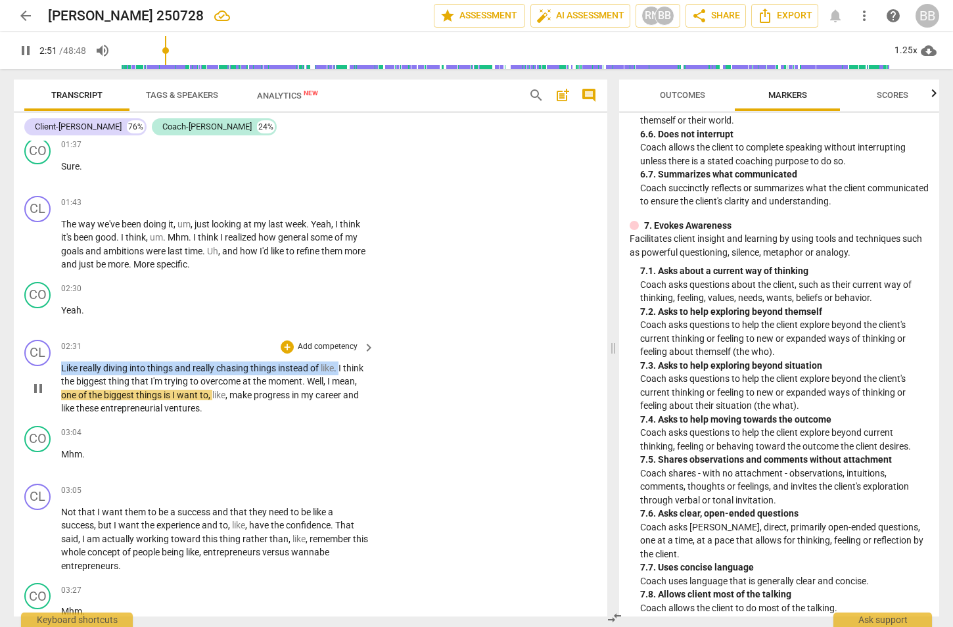
drag, startPoint x: 340, startPoint y: 365, endPoint x: 45, endPoint y: 363, distance: 294.4
click at [45, 363] on div "CL play_arrow pause 02:31 + Add competency keyboard_arrow_right Like really div…" at bounding box center [310, 378] width 593 height 86
click at [356, 347] on div "+" at bounding box center [352, 346] width 13 height 13
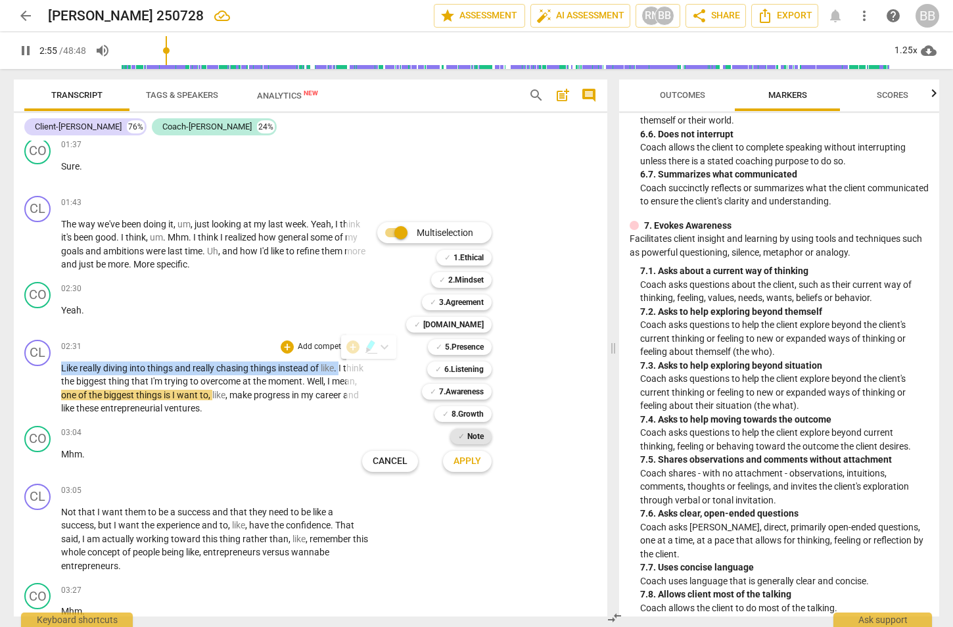
click at [476, 435] on b "Note" at bounding box center [475, 436] width 16 height 16
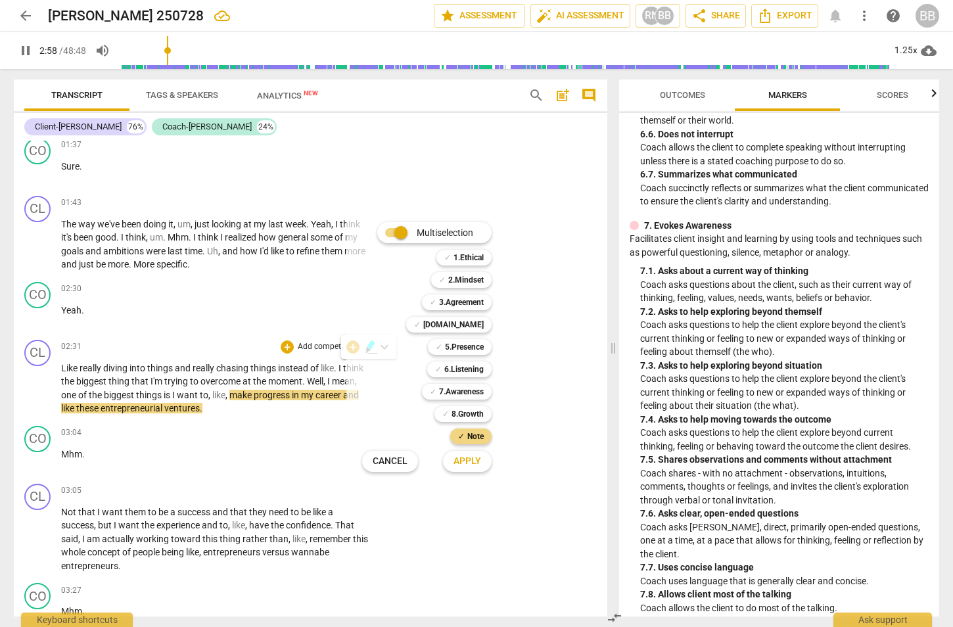
click at [459, 458] on span "Apply" at bounding box center [467, 461] width 28 height 13
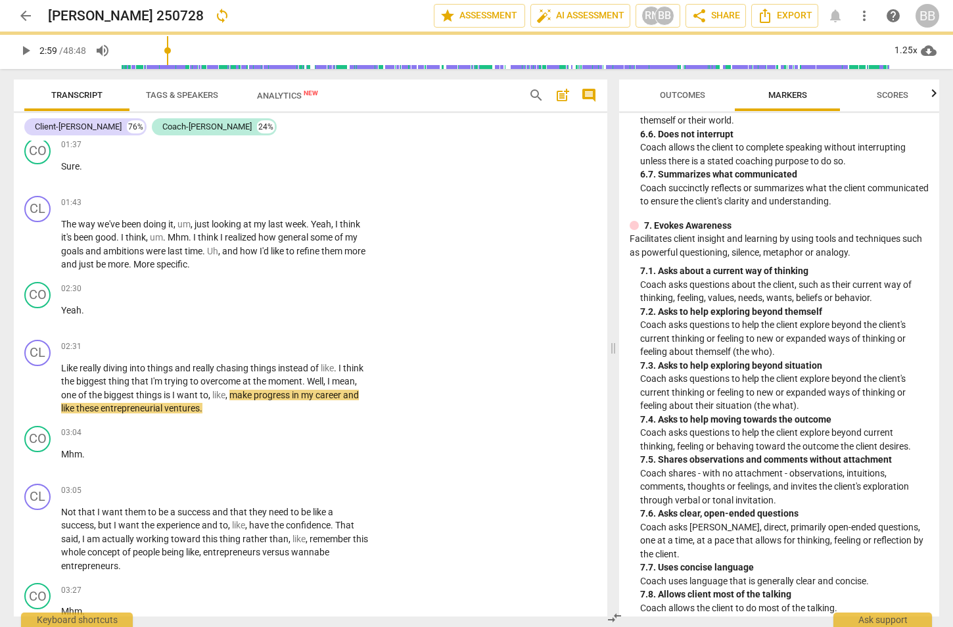
type input "180"
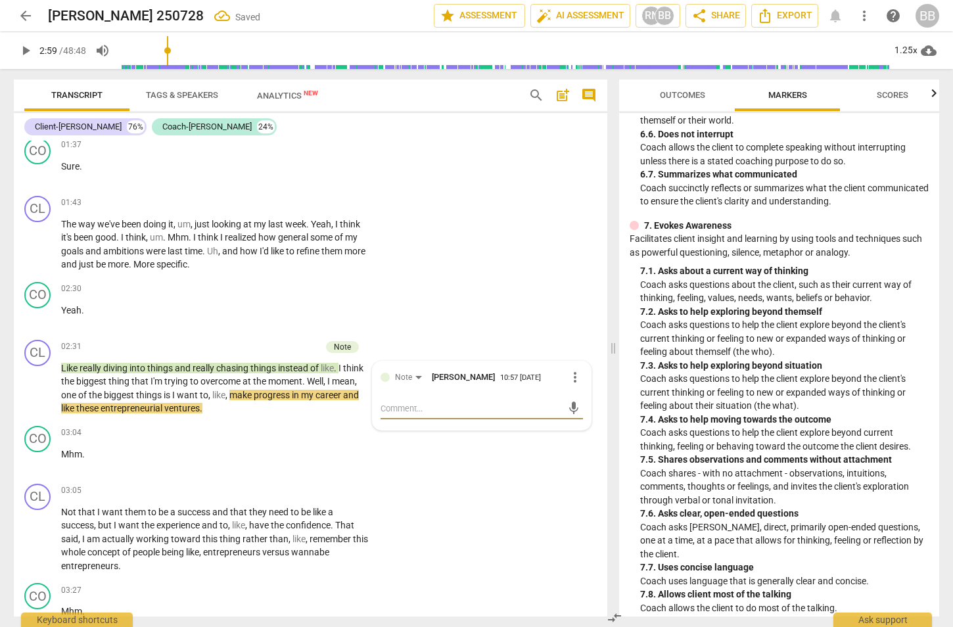
type textarea "o"
type textarea "op"
type textarea "opp"
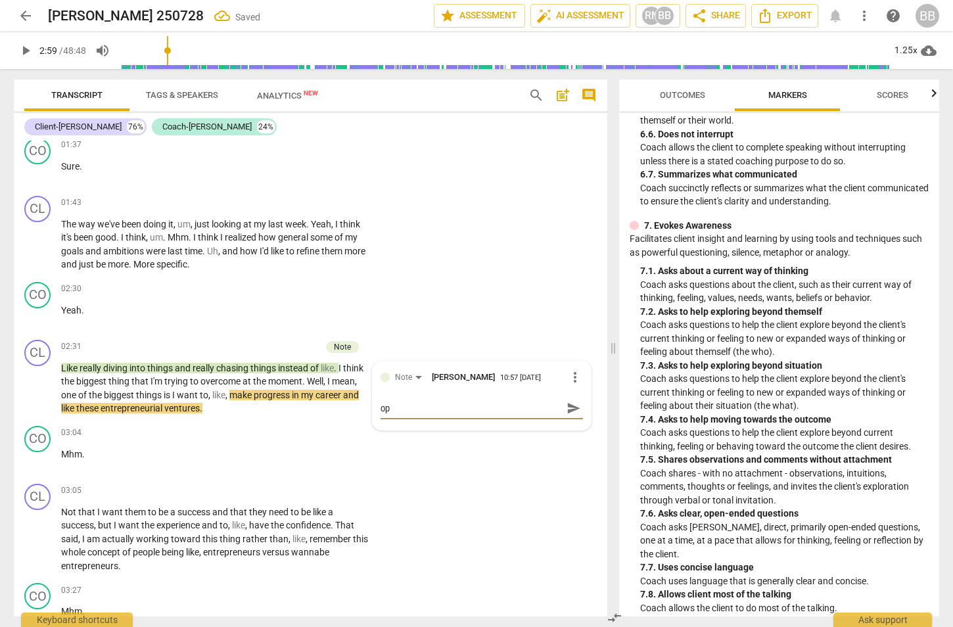
type textarea "opp"
type textarea "oppo"
type textarea "oppor"
type textarea "opport"
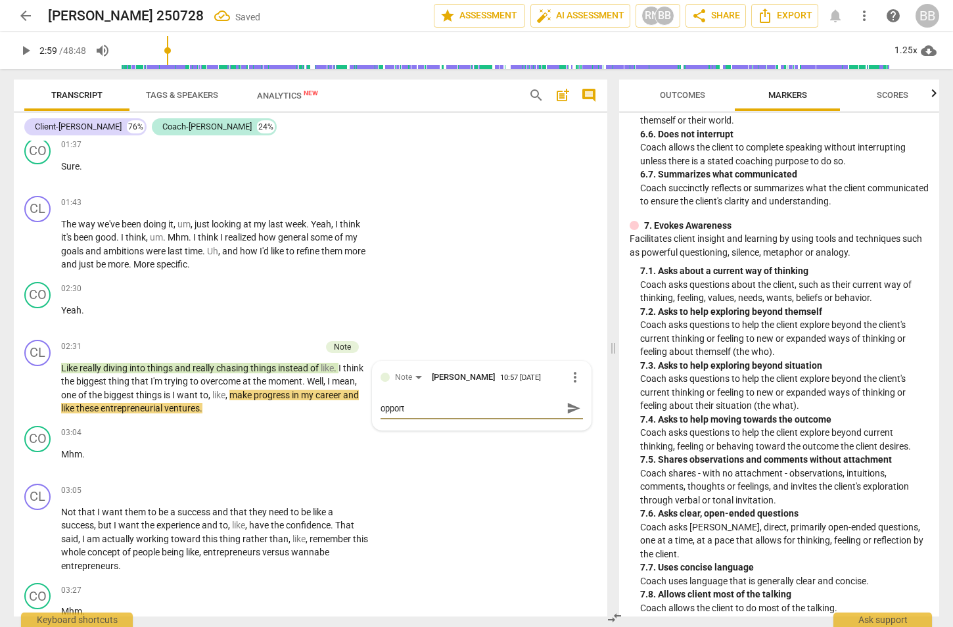
type textarea "opportr"
type textarea "opportru"
type textarea "opportr"
type textarea "opport"
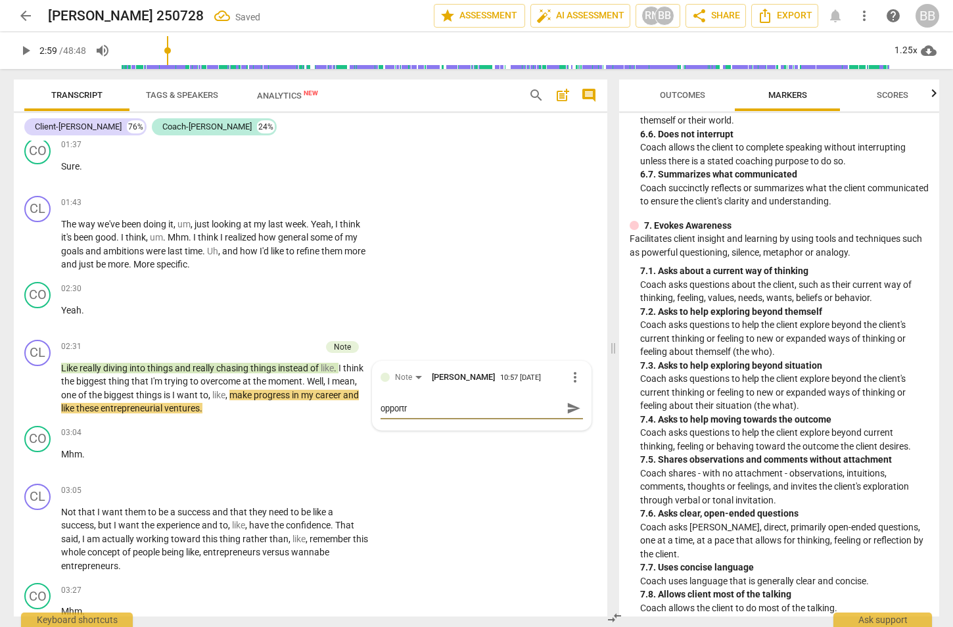
type textarea "opport"
type textarea "opportu"
type textarea "opportun"
type textarea "opportuni"
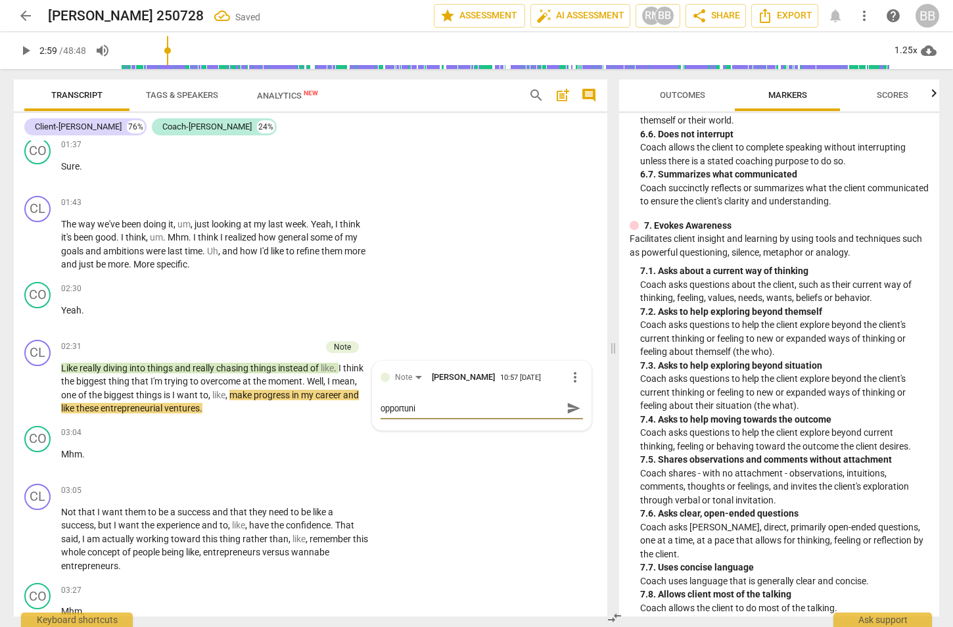
type textarea "opportunit"
type textarea "opportunity"
type textarea "opportunity t"
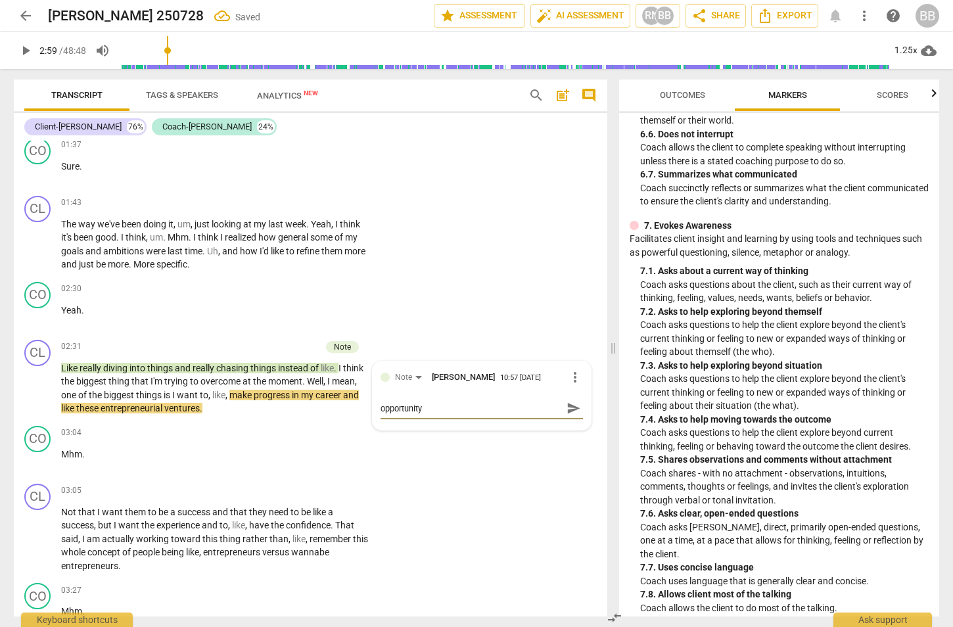
type textarea "opportunity t"
type textarea "opportunity to"
type textarea "opportunity to a"
type textarea "opportunity to as"
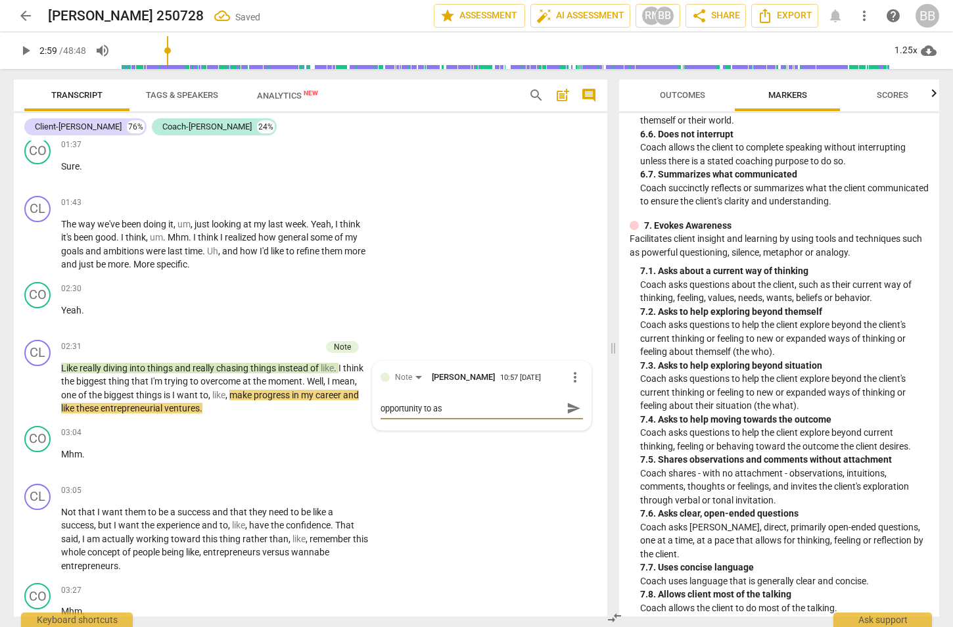
type textarea "opportunity to ask"
type textarea "opportunity to ask ""
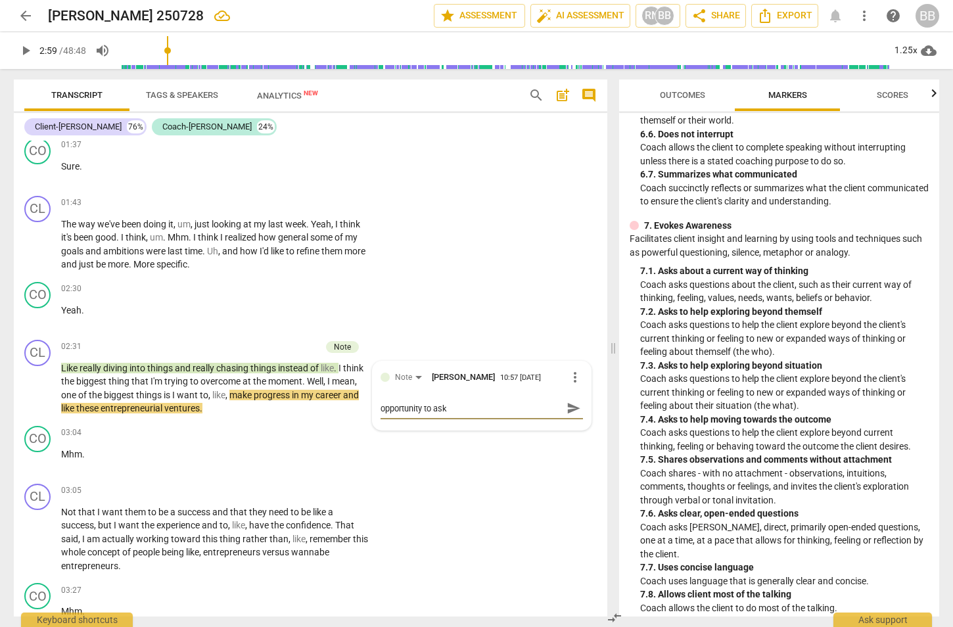
type textarea "opportunity to ask ""
click at [573, 411] on span "send" at bounding box center [573, 414] width 14 height 14
click at [26, 49] on span "play_arrow" at bounding box center [26, 51] width 16 height 16
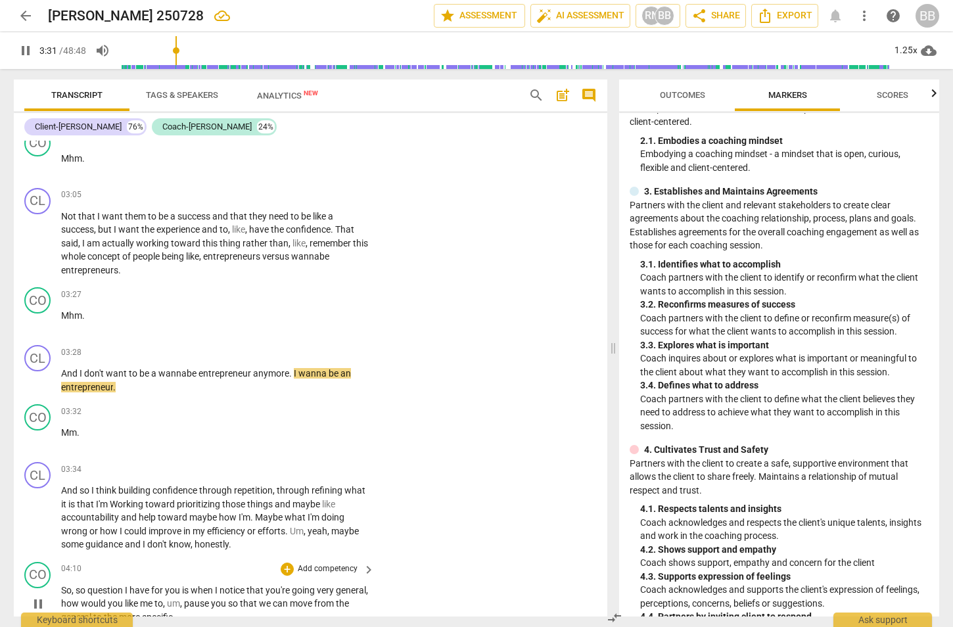
scroll to position [821, 0]
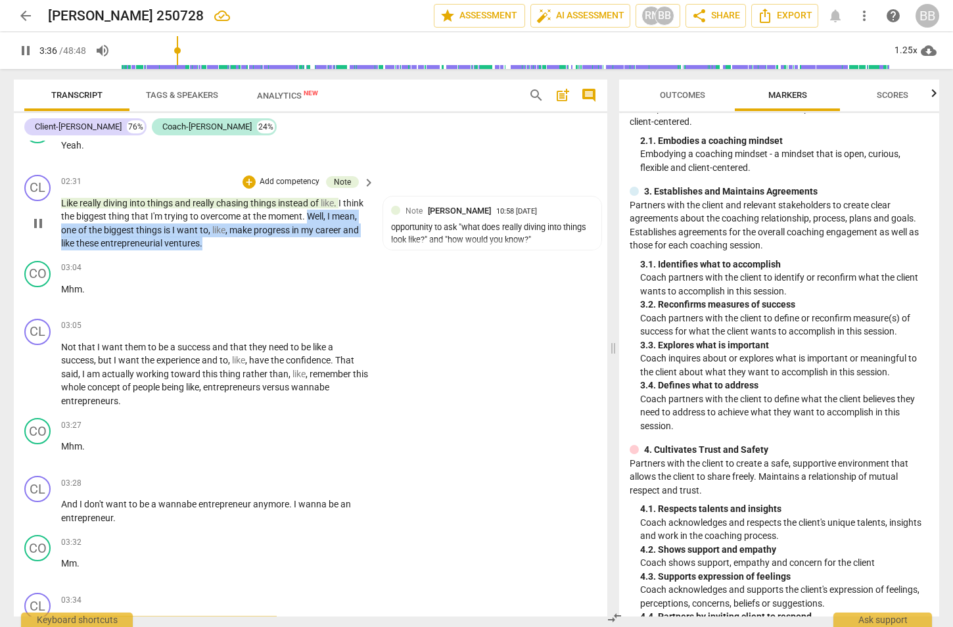
drag, startPoint x: 329, startPoint y: 214, endPoint x: 332, endPoint y: 242, distance: 28.4
click at [332, 242] on p "Like really diving into things and really chasing things instead of like . I th…" at bounding box center [214, 223] width 307 height 54
click at [263, 227] on div "+" at bounding box center [260, 223] width 13 height 13
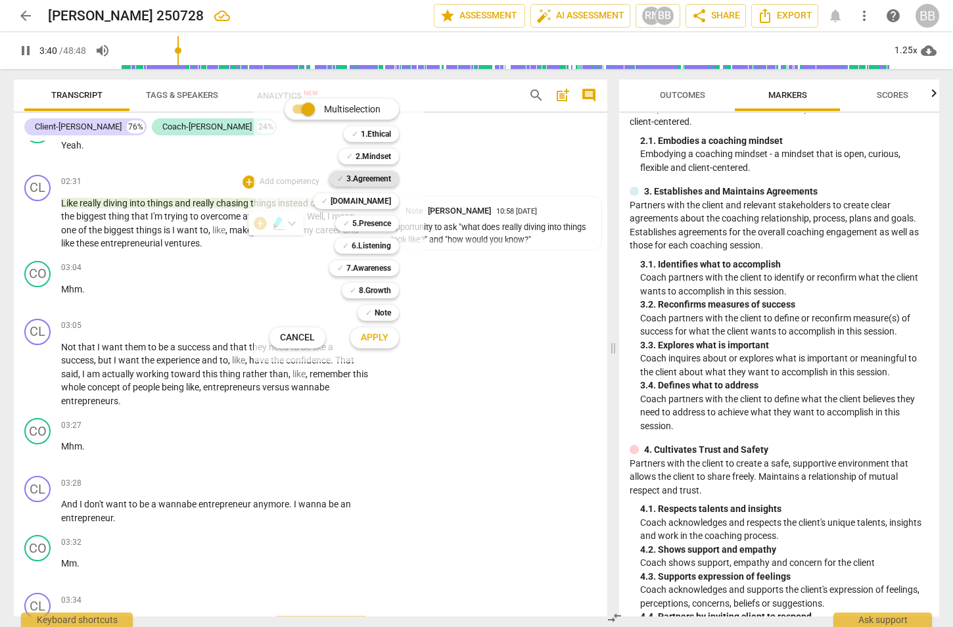
click at [378, 181] on b "3.Agreement" at bounding box center [368, 179] width 45 height 16
click at [388, 339] on span "Apply" at bounding box center [375, 337] width 28 height 13
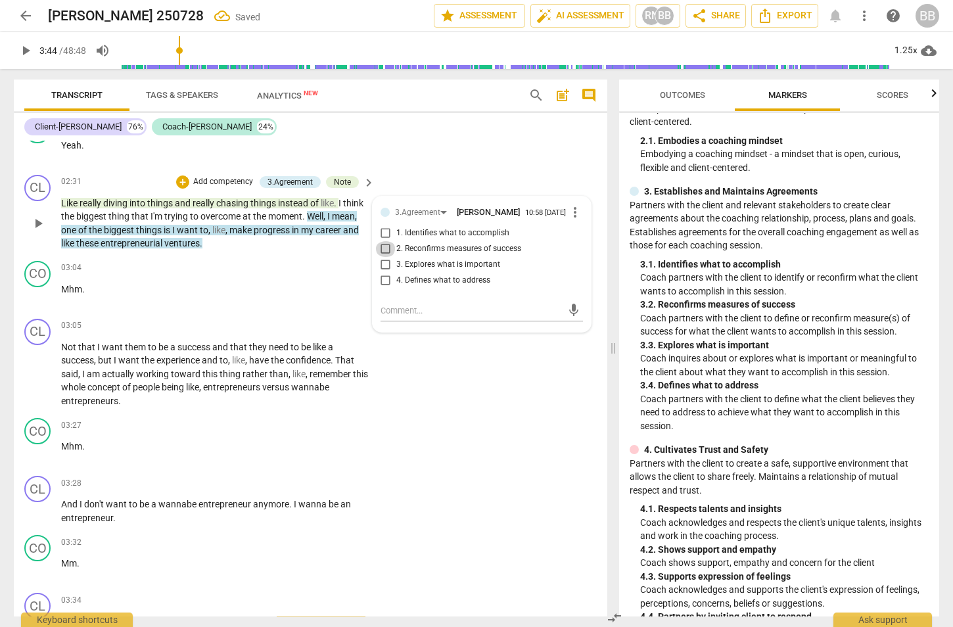
click at [386, 244] on input "2. Reconfirms measures of success" at bounding box center [385, 249] width 21 height 16
click at [424, 308] on textarea at bounding box center [471, 310] width 181 height 12
drag, startPoint x: 565, startPoint y: 315, endPoint x: 574, endPoint y: 314, distance: 8.6
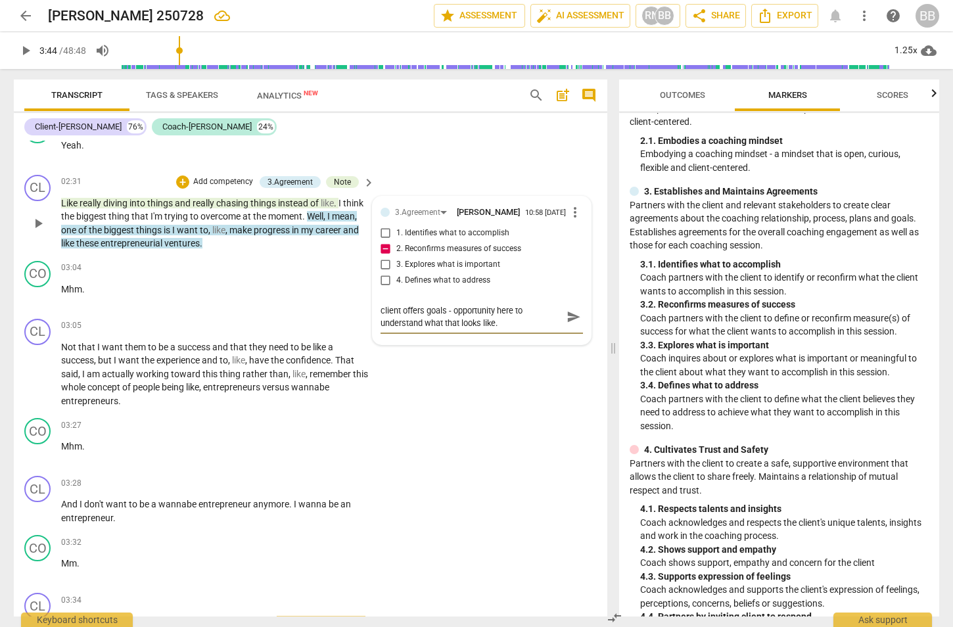
click at [566, 315] on span "send" at bounding box center [573, 317] width 14 height 14
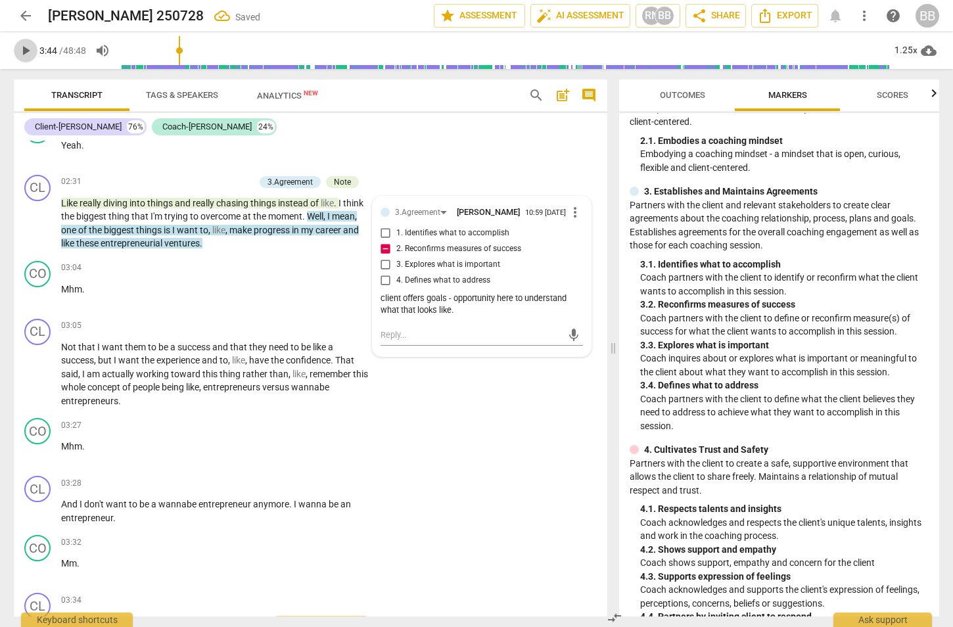
click at [32, 49] on span "play_arrow" at bounding box center [26, 51] width 16 height 16
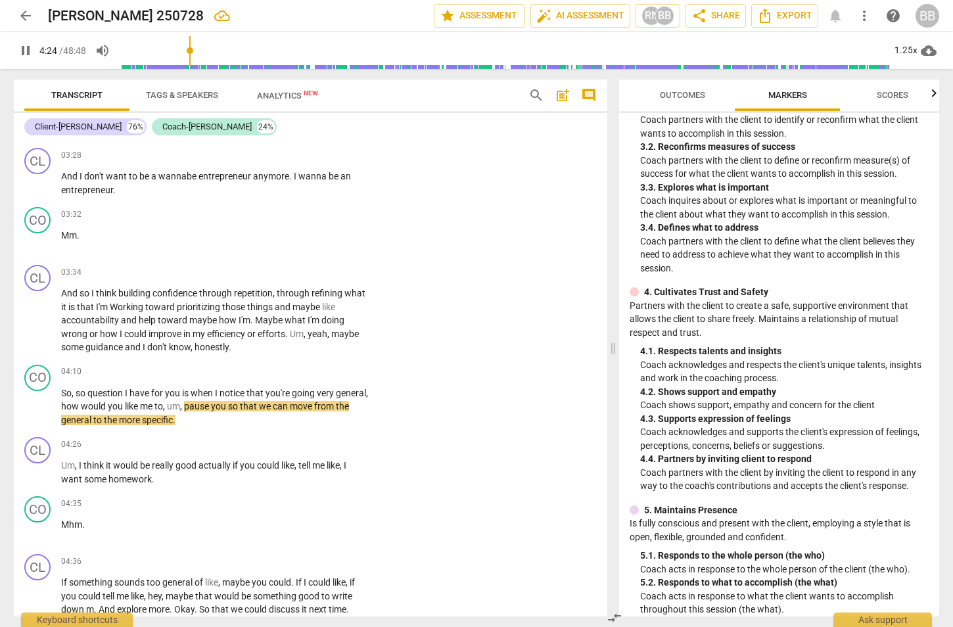
scroll to position [328, 0]
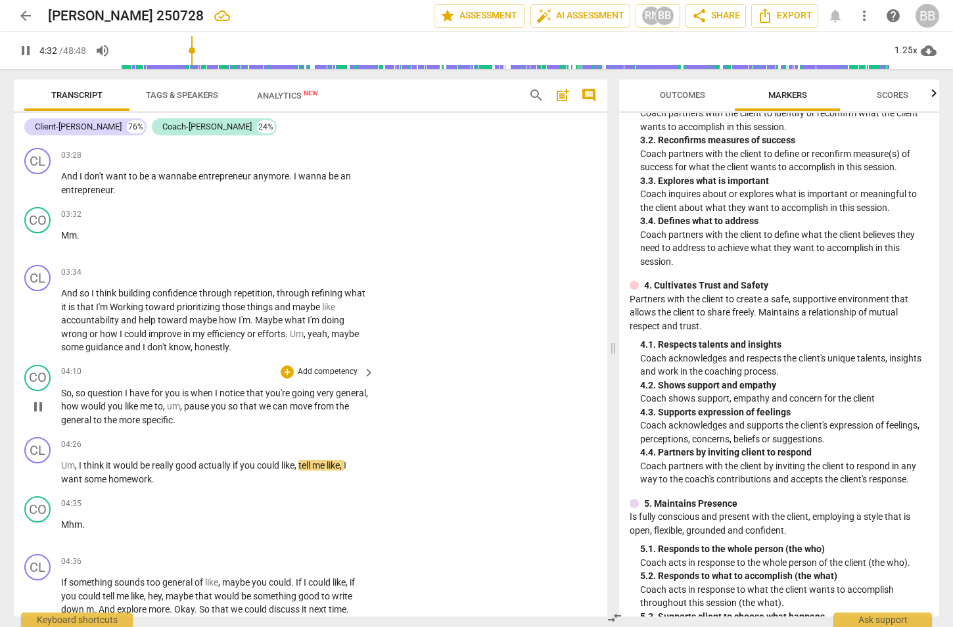
click at [307, 367] on p "Add competency" at bounding box center [327, 372] width 62 height 12
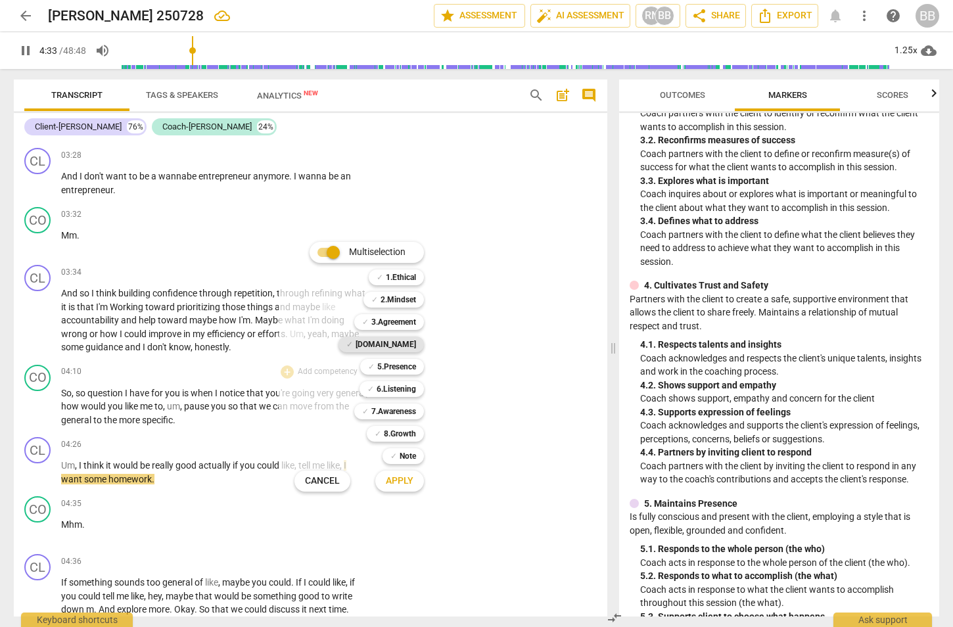
click at [396, 344] on b "[DOMAIN_NAME]" at bounding box center [386, 344] width 60 height 16
click at [401, 480] on span "Apply" at bounding box center [400, 480] width 28 height 13
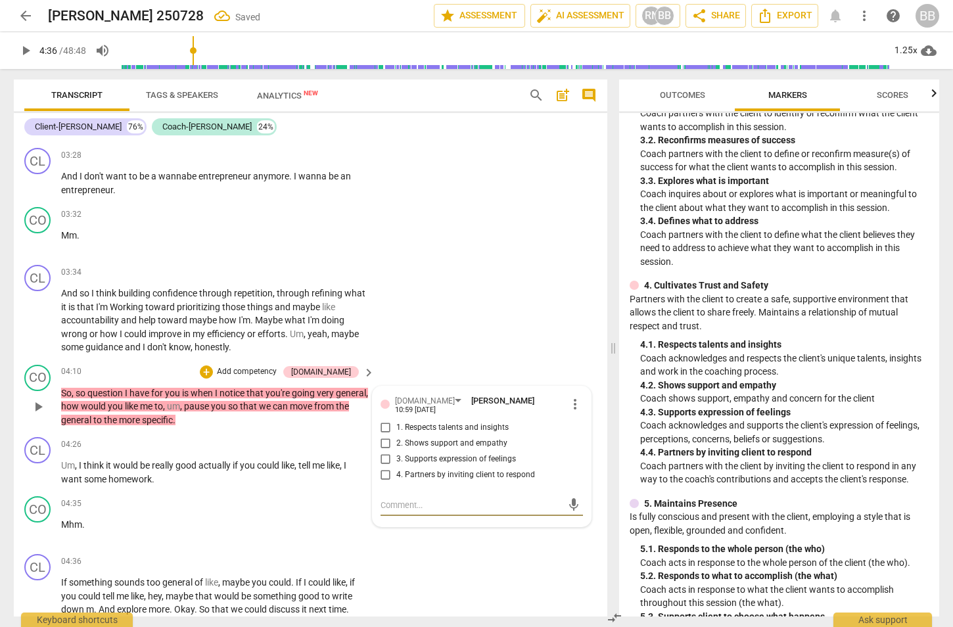
click at [425, 469] on span "4. Partners by inviting client to respond" at bounding box center [465, 475] width 139 height 12
click at [396, 467] on input "4. Partners by inviting client to respond" at bounding box center [385, 475] width 21 height 16
click at [472, 313] on div "CL play_arrow pause 03:34 + Add competency keyboard_arrow_right And so I think …" at bounding box center [310, 310] width 593 height 100
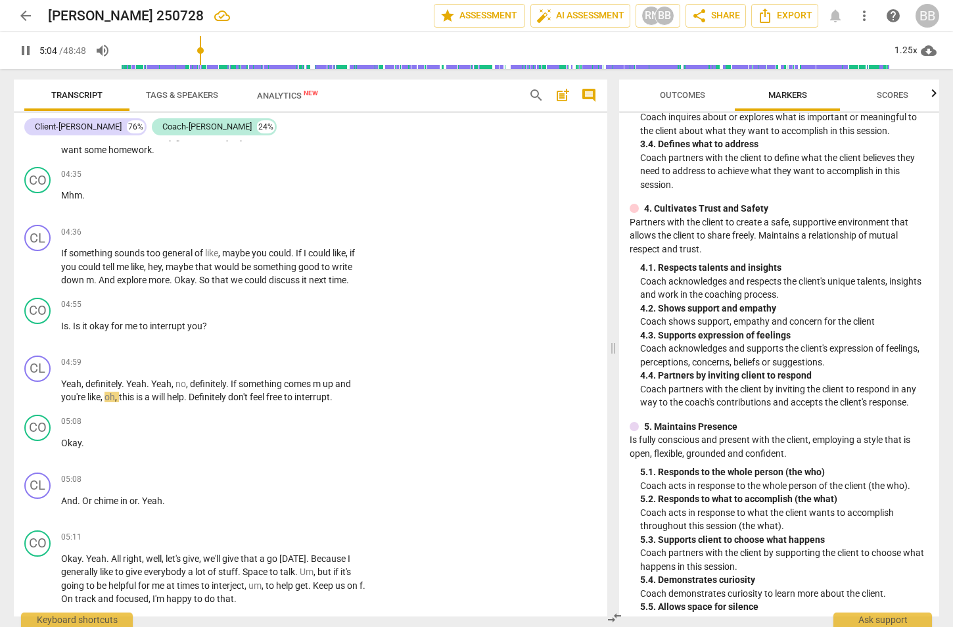
scroll to position [411, 0]
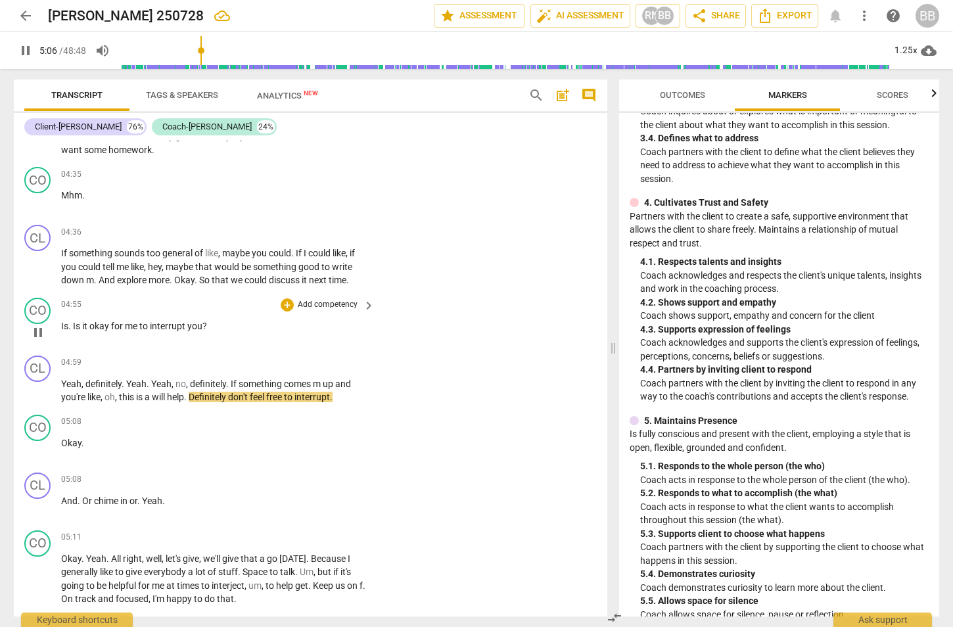
click at [296, 299] on p "Add competency" at bounding box center [327, 305] width 62 height 12
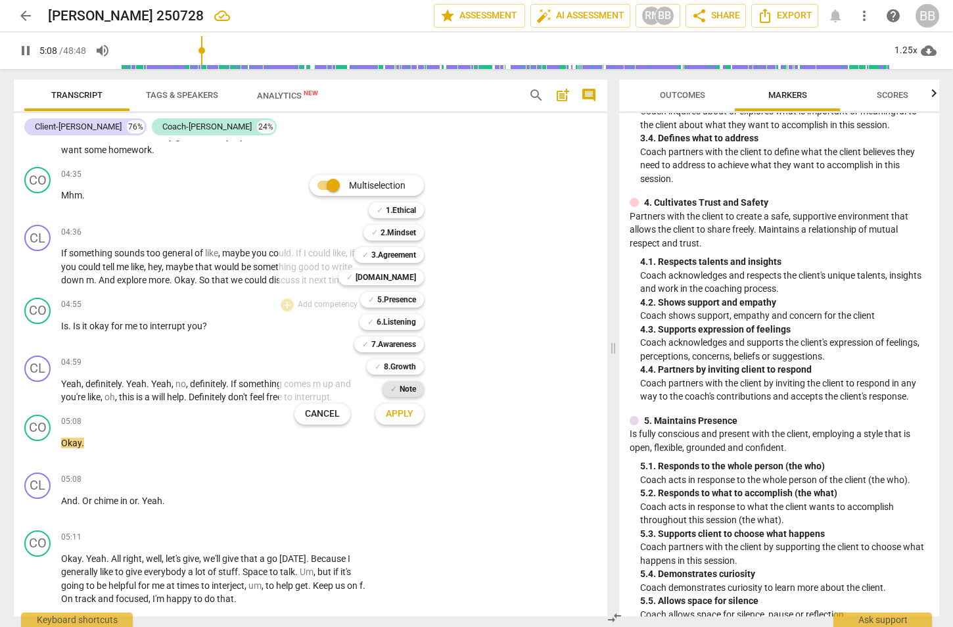
click at [406, 386] on b "Note" at bounding box center [408, 389] width 16 height 16
click at [396, 413] on span "Apply" at bounding box center [400, 413] width 28 height 13
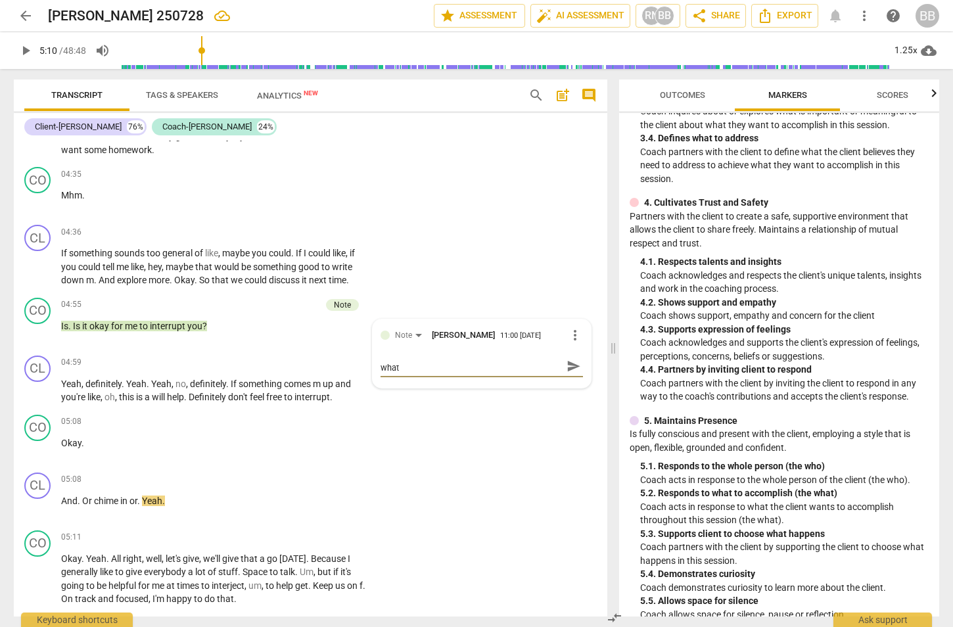
scroll to position [0, 0]
click at [564, 365] on span "send" at bounding box center [573, 373] width 19 height 16
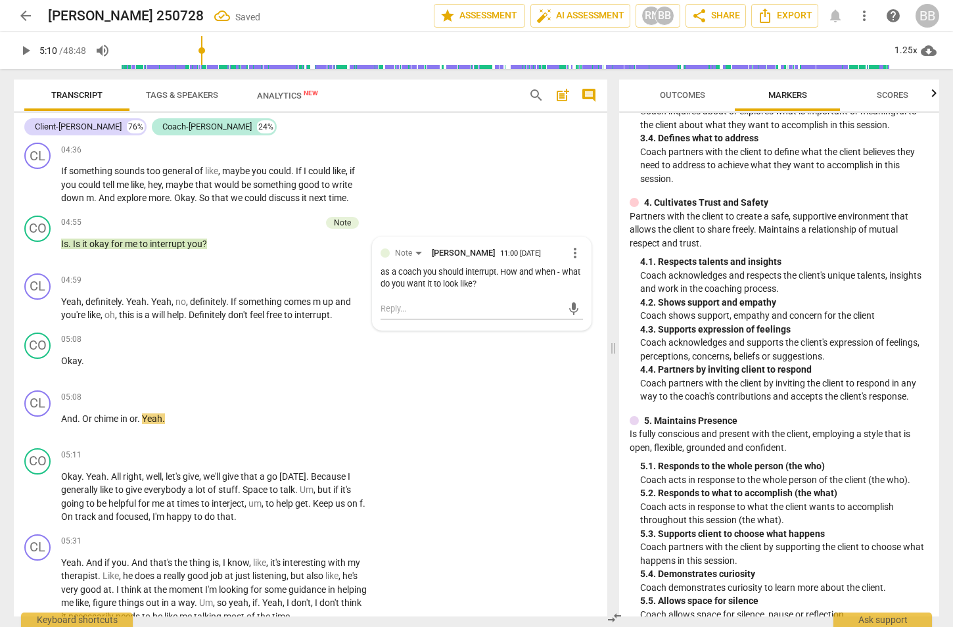
click at [30, 49] on span "play_arrow" at bounding box center [26, 51] width 16 height 16
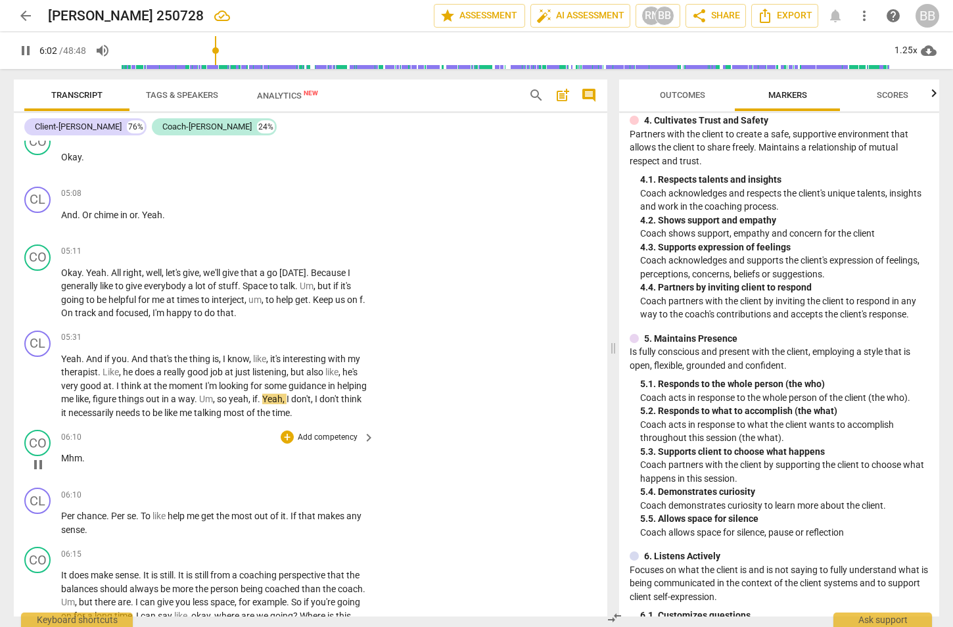
scroll to position [1807, 0]
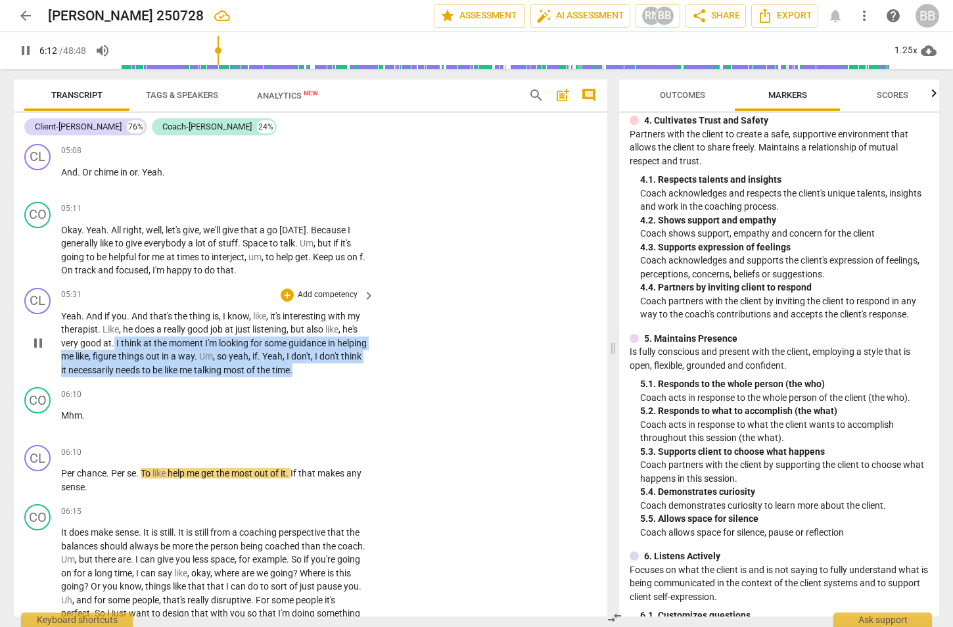
drag, startPoint x: 355, startPoint y: 367, endPoint x: 114, endPoint y: 340, distance: 242.8
click at [114, 340] on p "Yeah . And if you . And that's the thing is , I know , like , it's interesting …" at bounding box center [214, 344] width 307 height 68
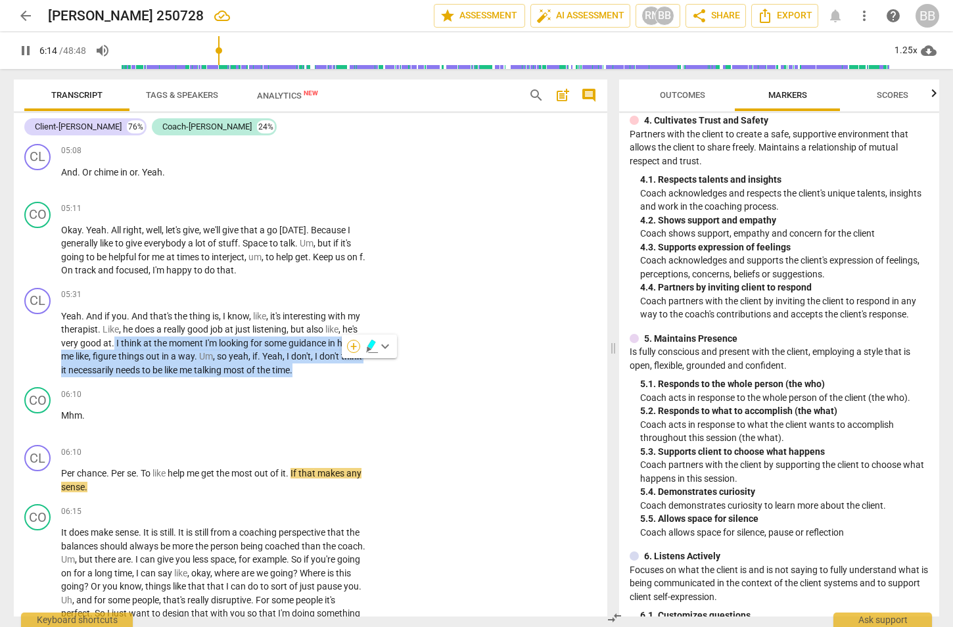
click at [349, 344] on div "+" at bounding box center [353, 346] width 13 height 13
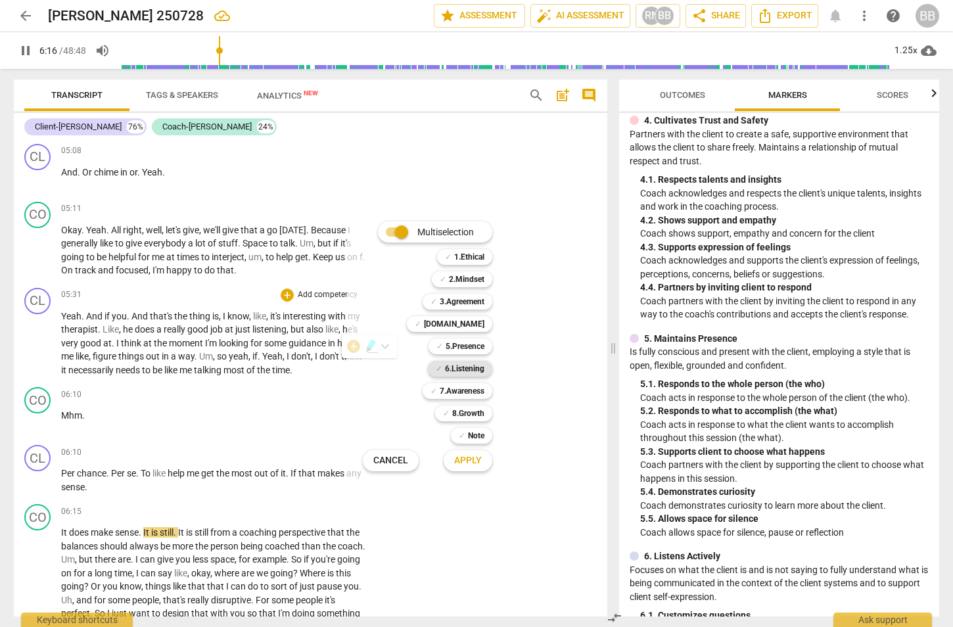
click at [471, 364] on b "6.Listening" at bounding box center [464, 369] width 39 height 16
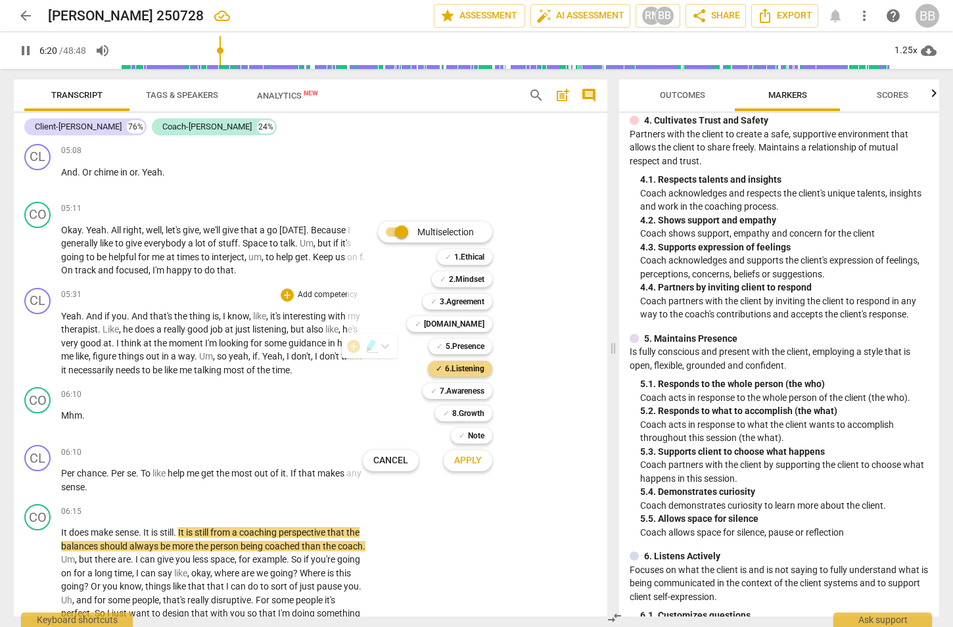
click at [472, 462] on span "Apply" at bounding box center [468, 460] width 28 height 13
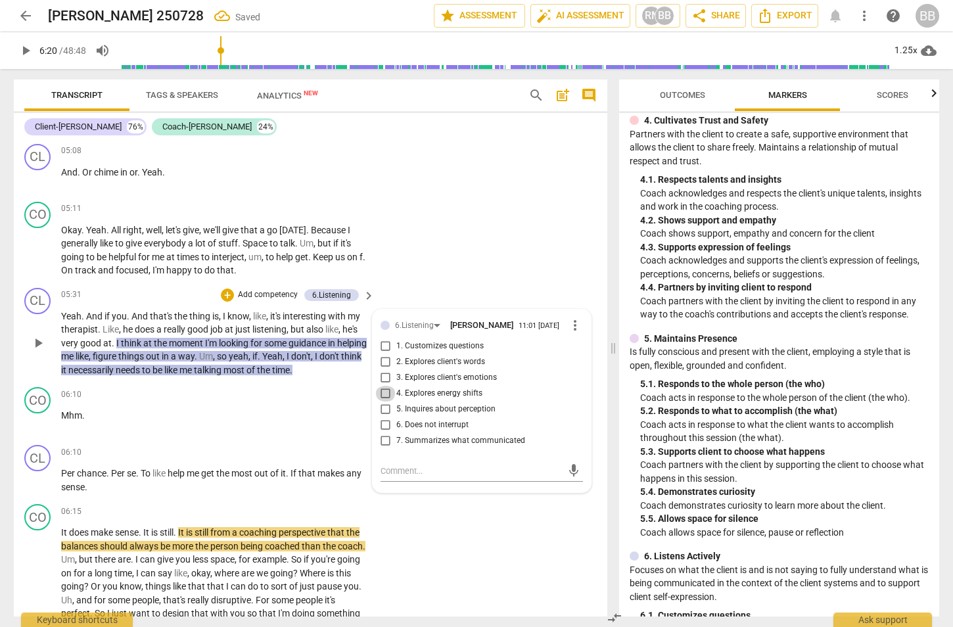
click at [378, 386] on input "4. Explores energy shifts" at bounding box center [385, 394] width 21 height 16
click at [441, 465] on textarea at bounding box center [471, 471] width 181 height 12
click at [384, 389] on input "4. Explores energy shifts" at bounding box center [385, 394] width 21 height 16
click at [424, 465] on textarea at bounding box center [471, 471] width 181 height 12
click at [568, 463] on span "send" at bounding box center [573, 470] width 14 height 14
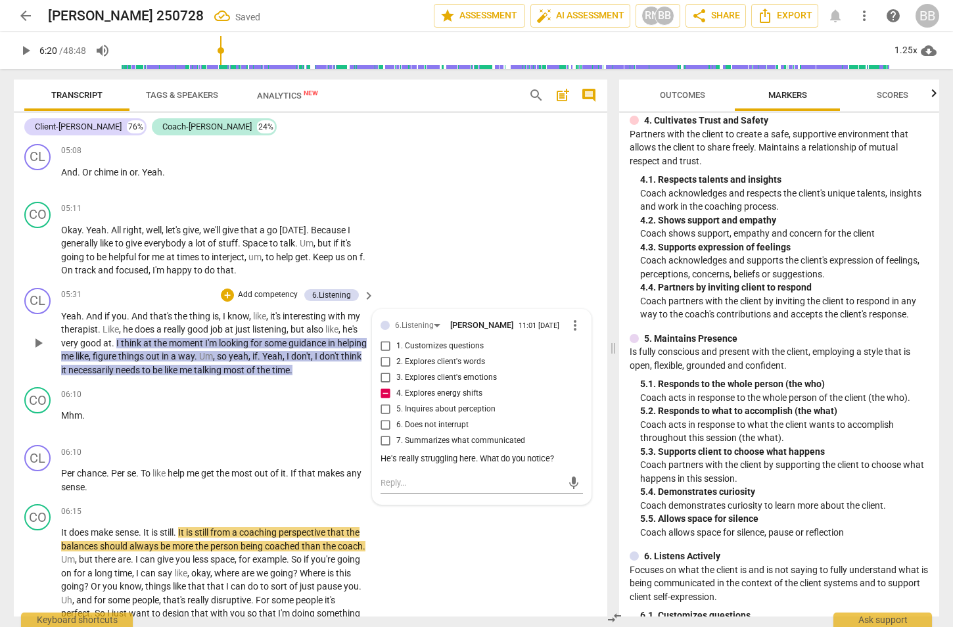
click at [34, 338] on span "play_arrow" at bounding box center [38, 343] width 16 height 16
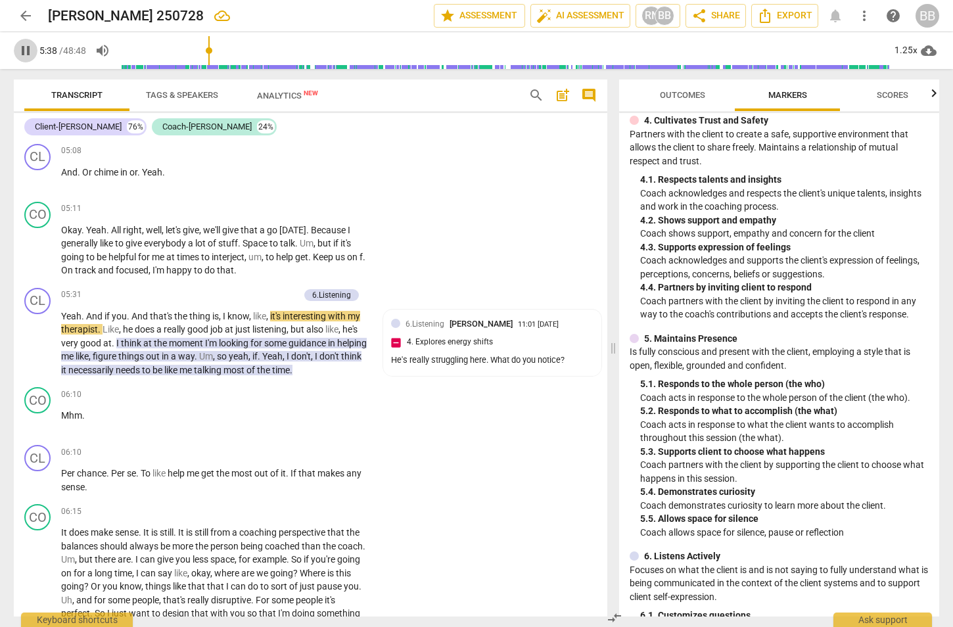
click at [20, 48] on span "pause" at bounding box center [26, 51] width 16 height 16
